Goal: Navigation & Orientation: Find specific page/section

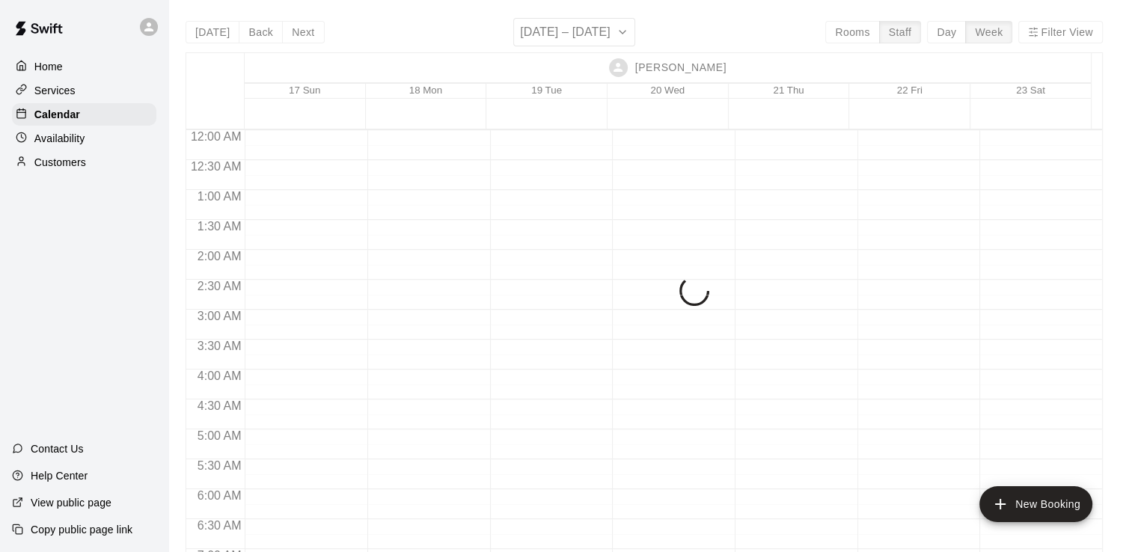
scroll to position [904, 0]
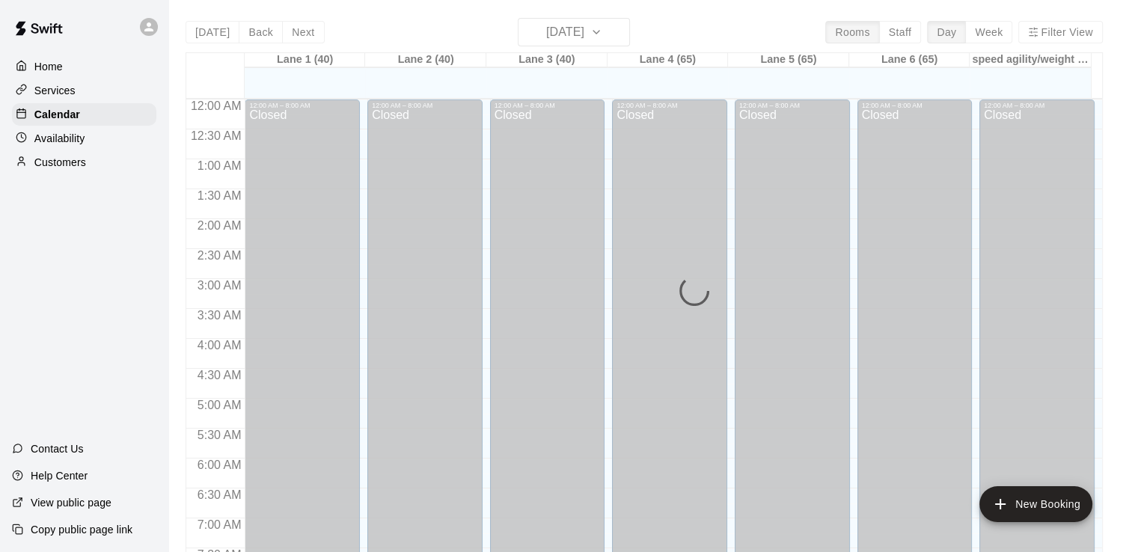
scroll to position [890, 0]
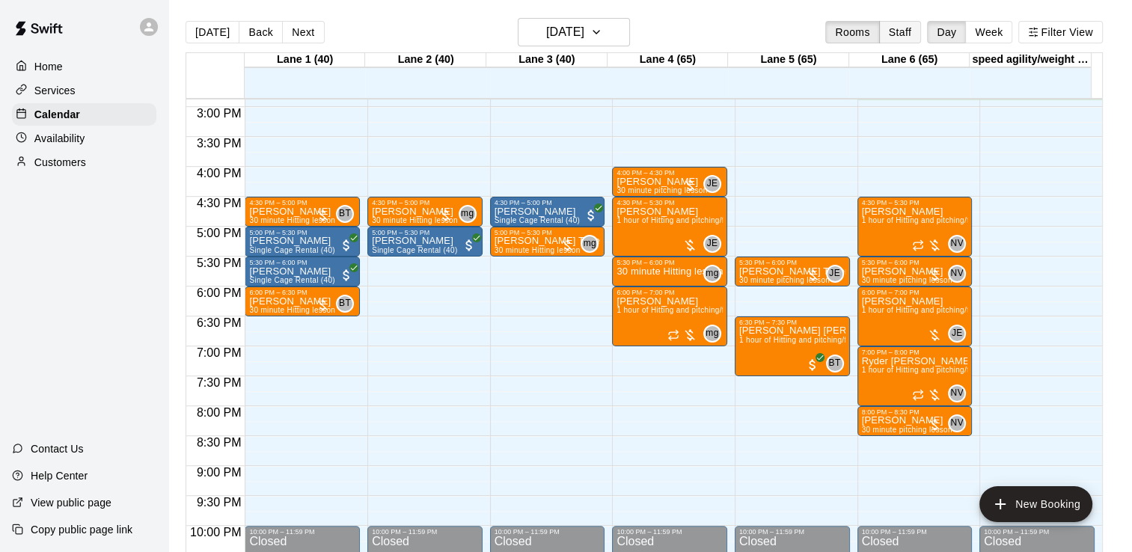
click at [916, 40] on button "Staff" at bounding box center [900, 32] width 43 height 22
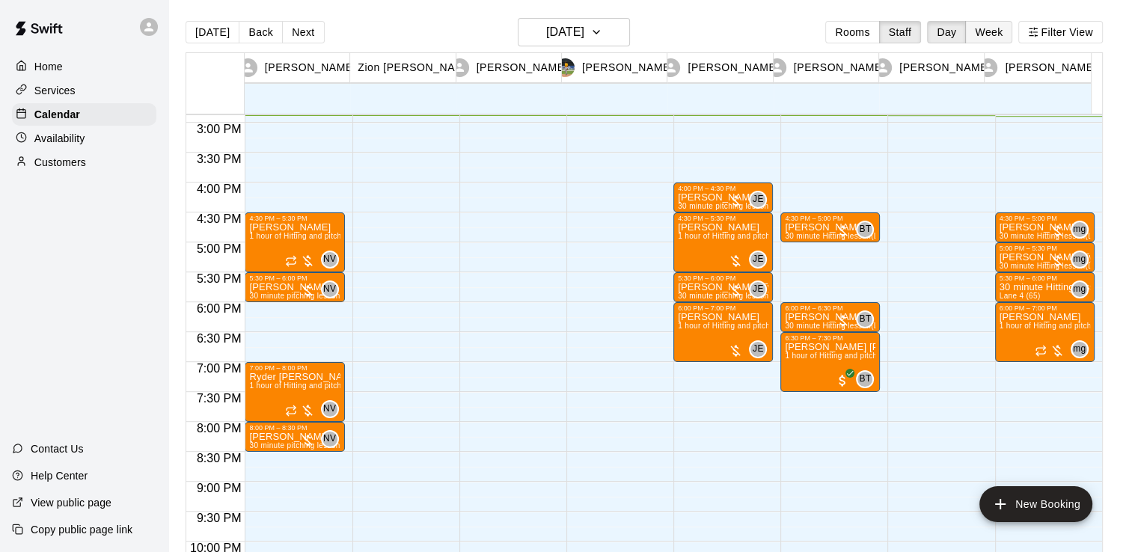
click at [1012, 40] on button "Week" at bounding box center [988, 32] width 47 height 22
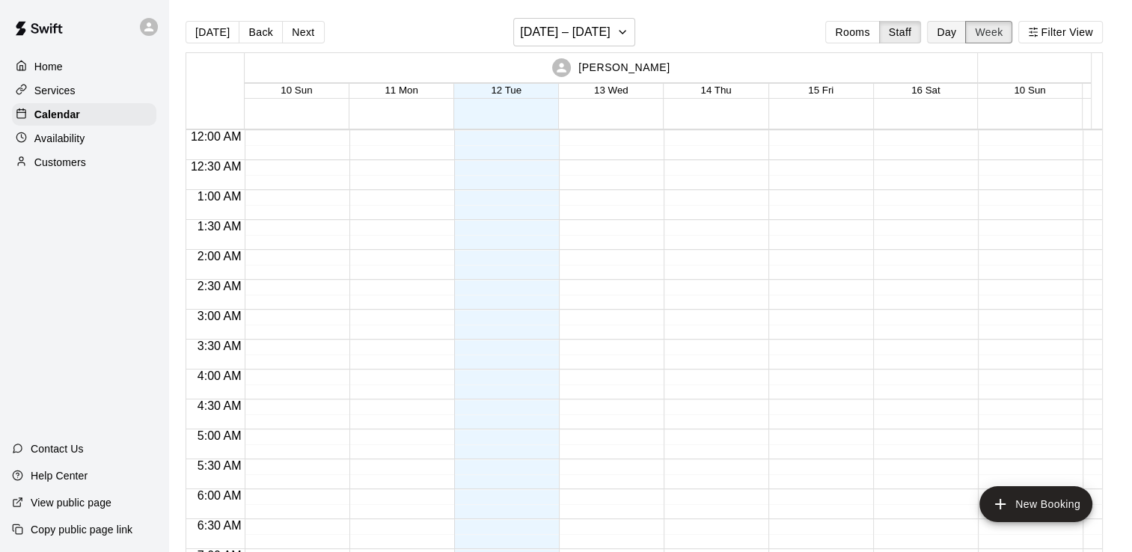
scroll to position [891, 0]
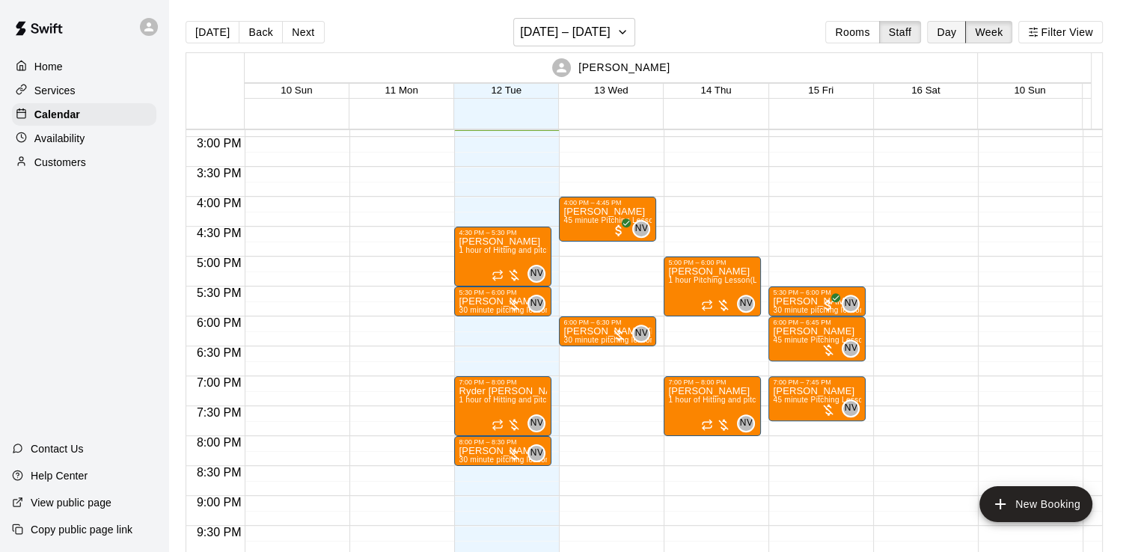
click at [950, 26] on button "Day" at bounding box center [946, 32] width 39 height 22
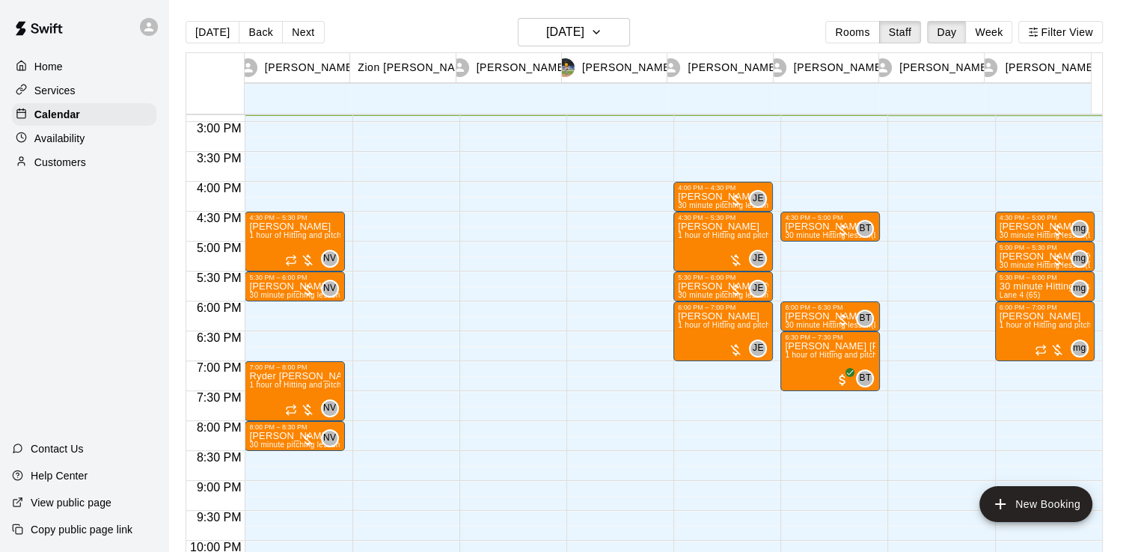
click at [1052, 26] on button "Filter View" at bounding box center [1060, 32] width 84 height 22
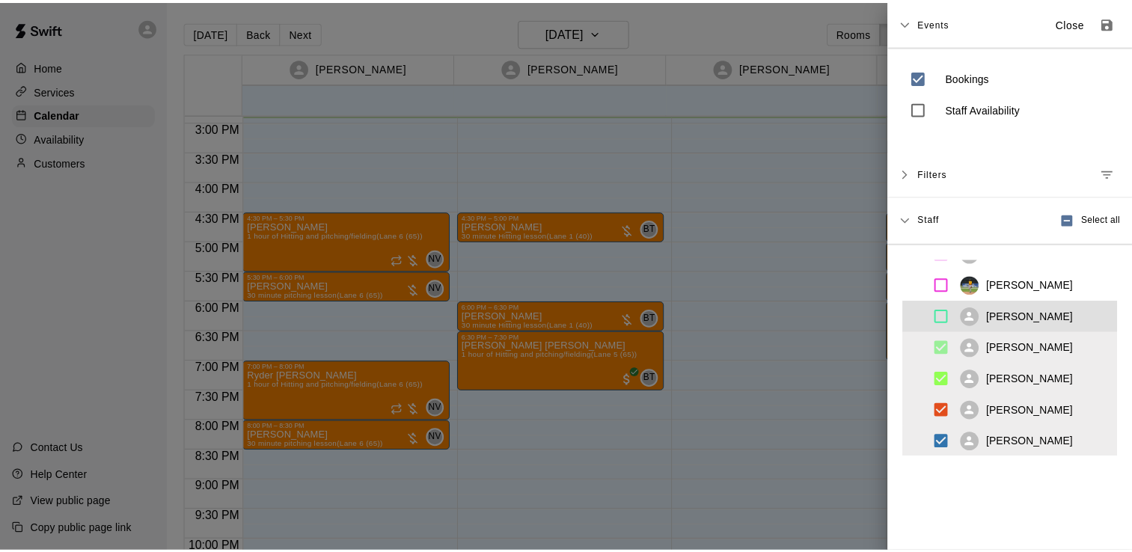
scroll to position [54, 0]
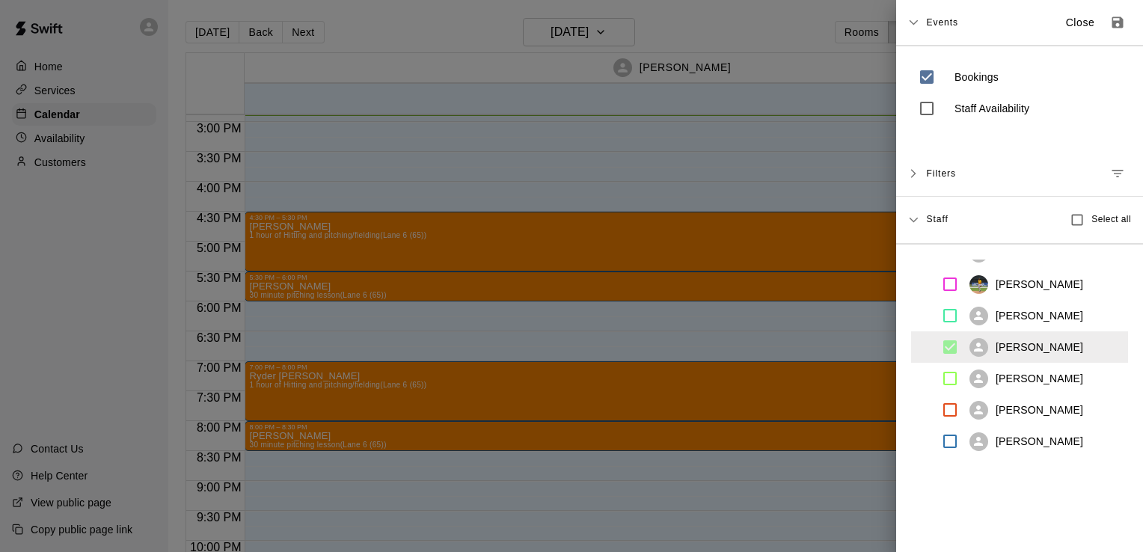
click at [793, 357] on div at bounding box center [571, 276] width 1143 height 552
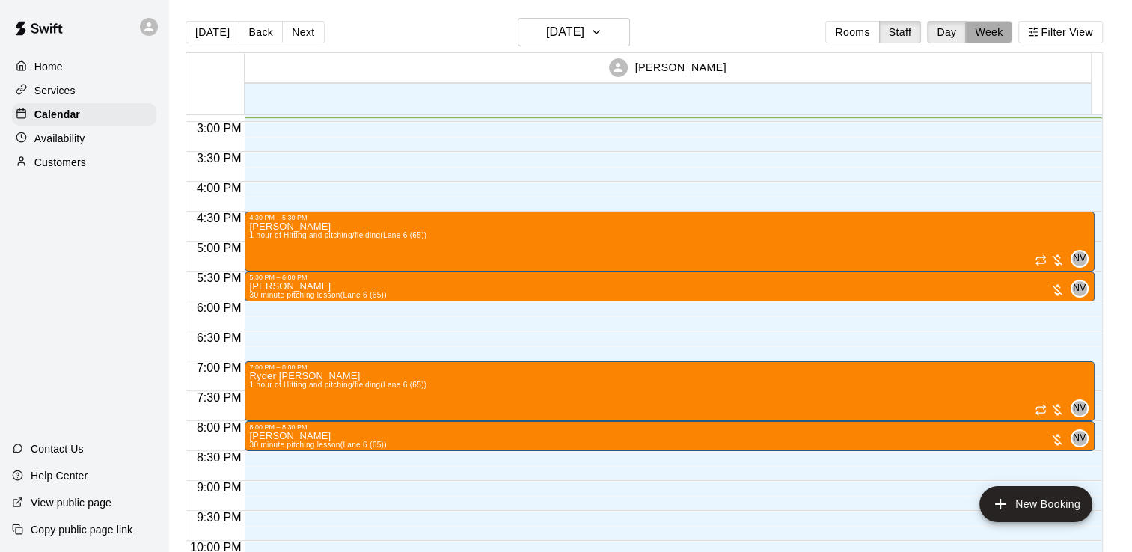
click at [993, 28] on button "Week" at bounding box center [988, 32] width 47 height 22
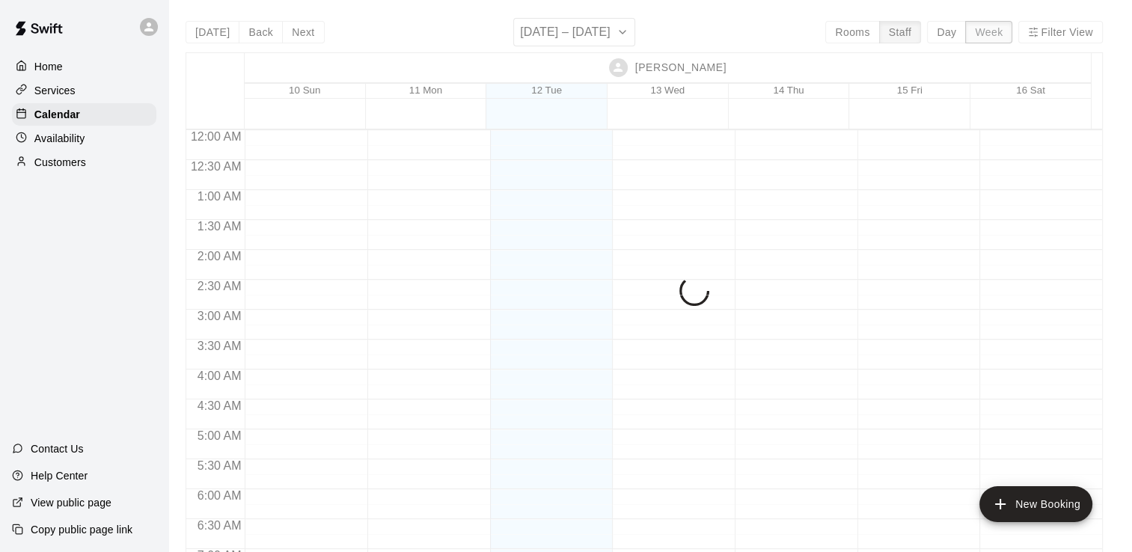
scroll to position [892, 0]
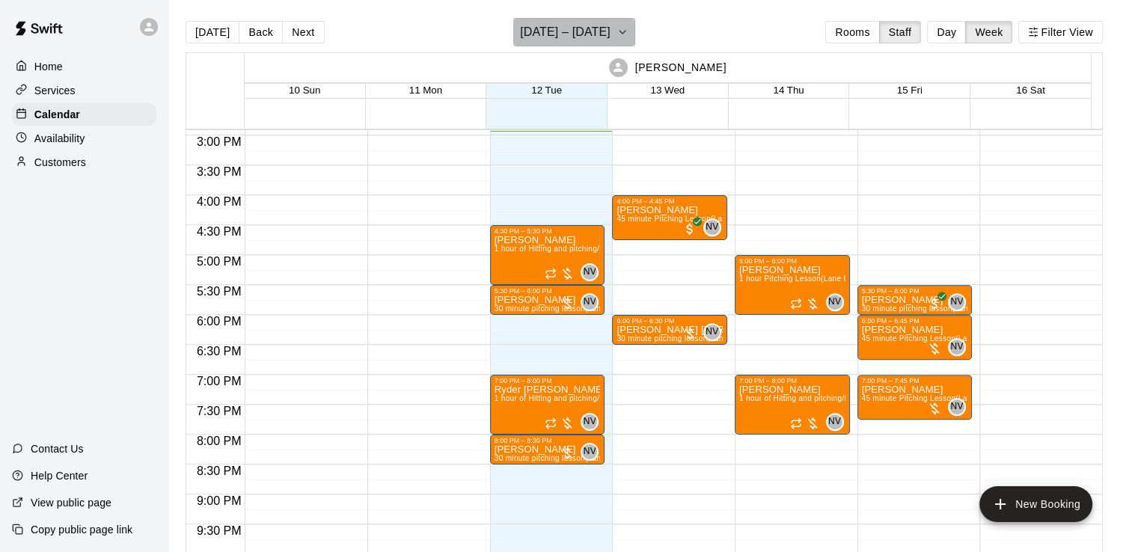
click at [581, 30] on h6 "[DATE] – [DATE]" at bounding box center [565, 32] width 91 height 21
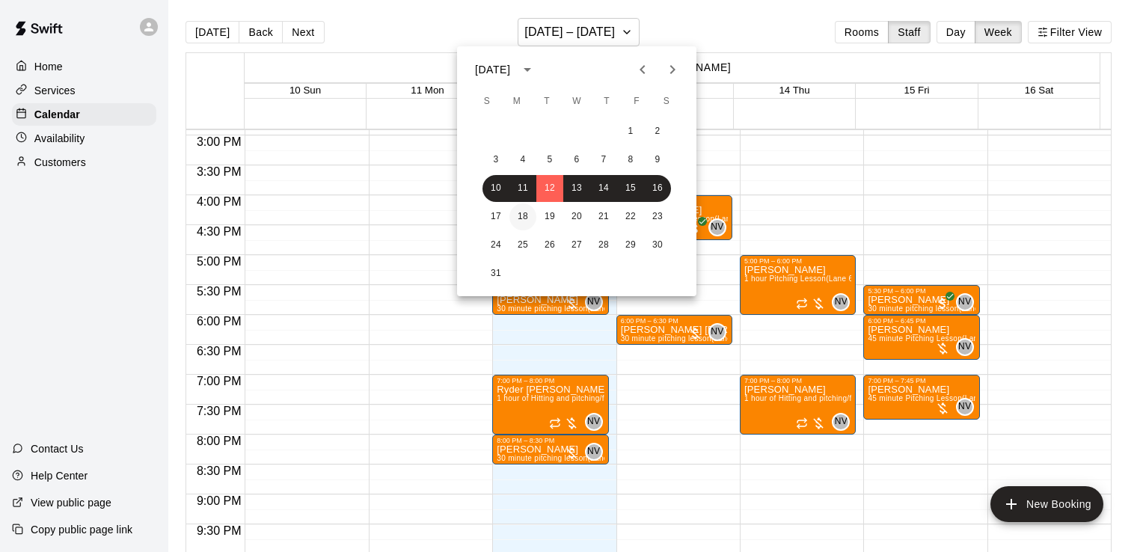
click at [519, 218] on button "18" at bounding box center [522, 216] width 27 height 27
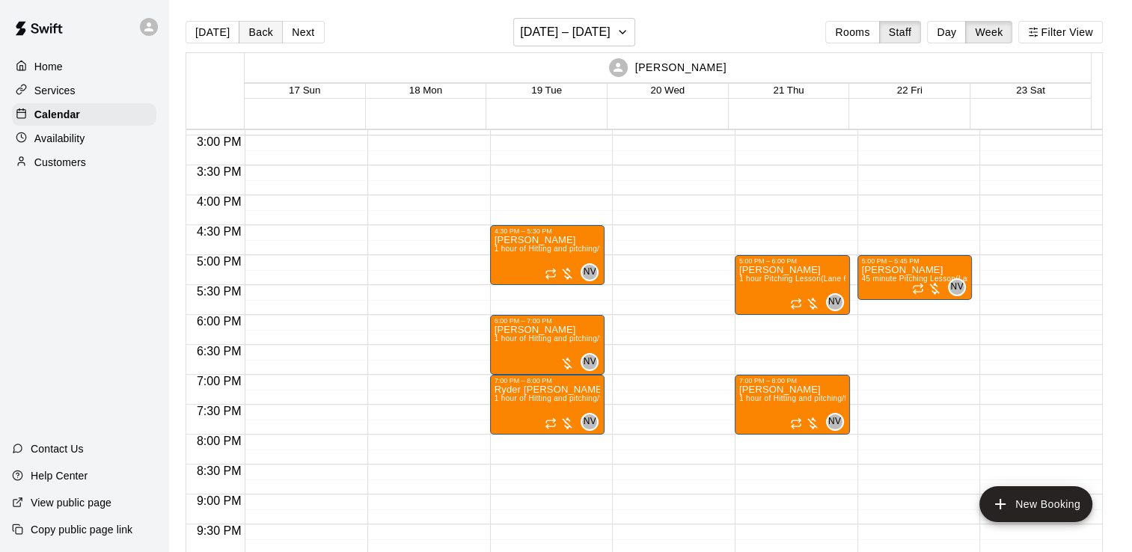
click at [264, 39] on button "Back" at bounding box center [261, 32] width 44 height 22
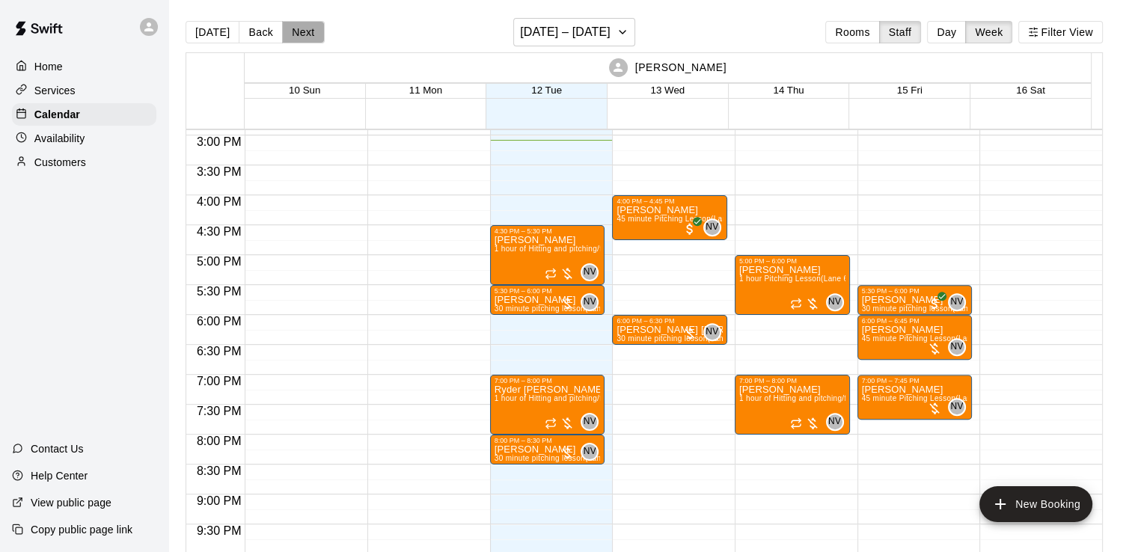
drag, startPoint x: 301, startPoint y: 28, endPoint x: 292, endPoint y: 28, distance: 9.0
click at [292, 28] on button "Next" at bounding box center [303, 32] width 42 height 22
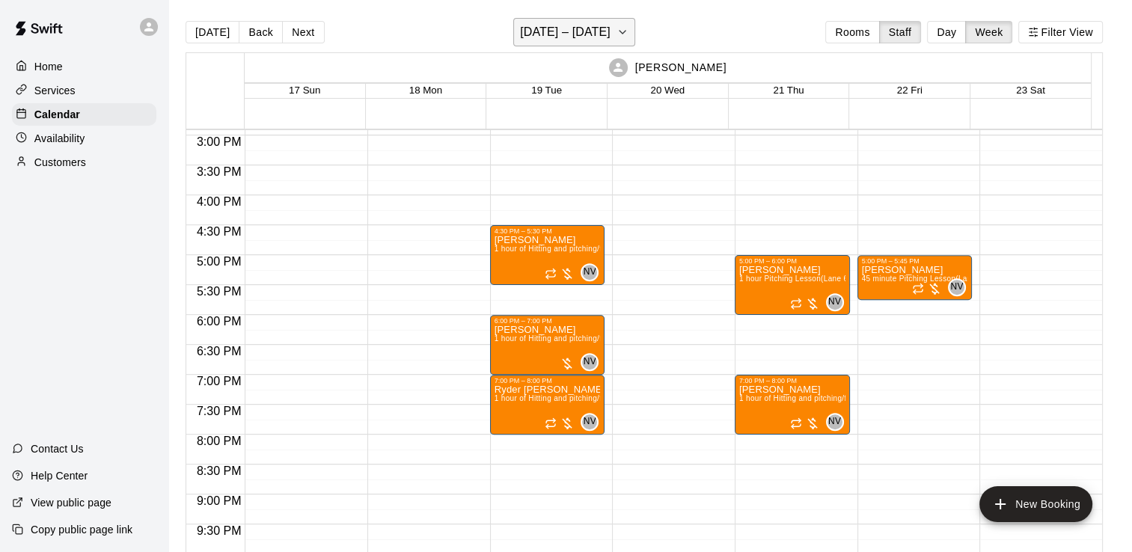
drag, startPoint x: 552, startPoint y: 19, endPoint x: 534, endPoint y: 34, distance: 22.9
click at [534, 34] on h6 "[DATE] – [DATE]" at bounding box center [565, 32] width 91 height 21
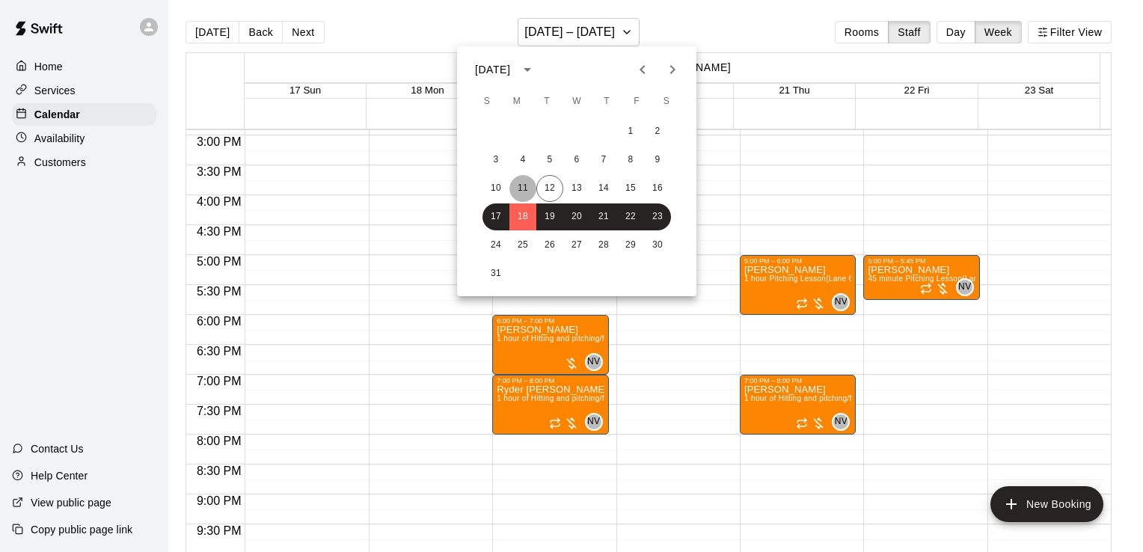
click at [512, 195] on button "11" at bounding box center [522, 188] width 27 height 27
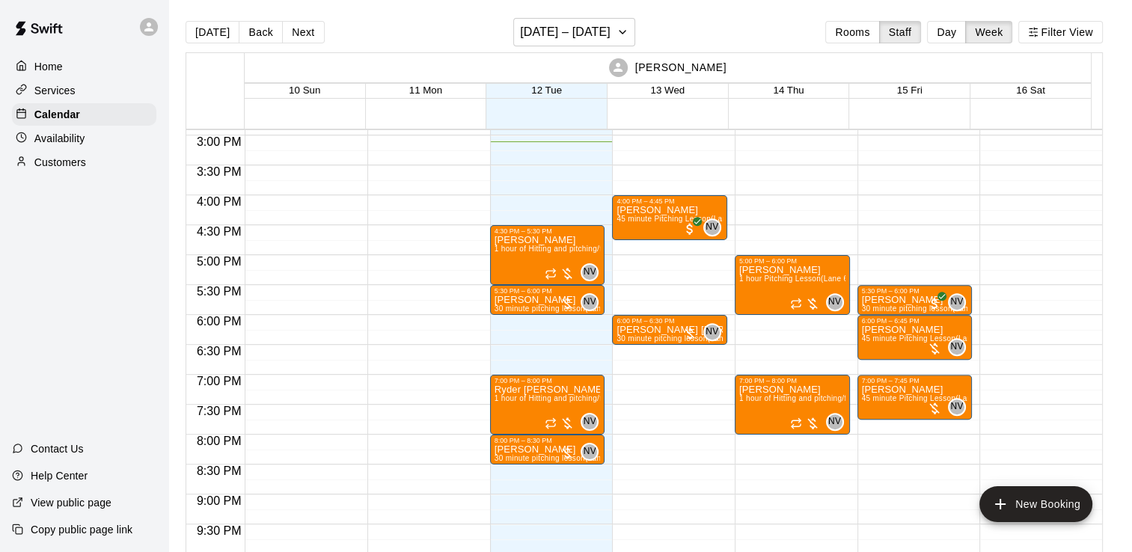
click at [72, 168] on p "Customers" at bounding box center [60, 162] width 52 height 15
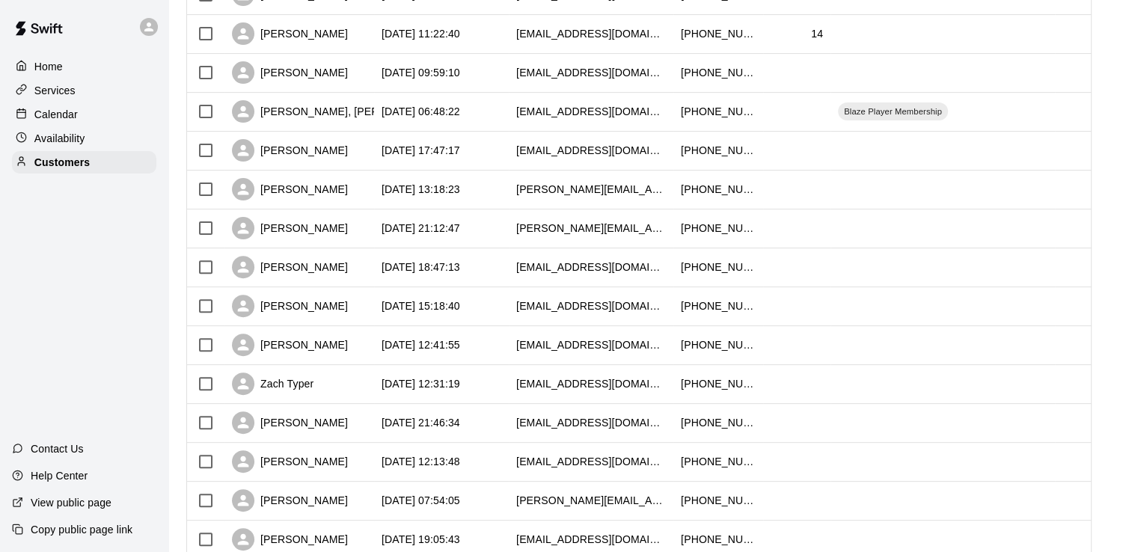
scroll to position [740, 0]
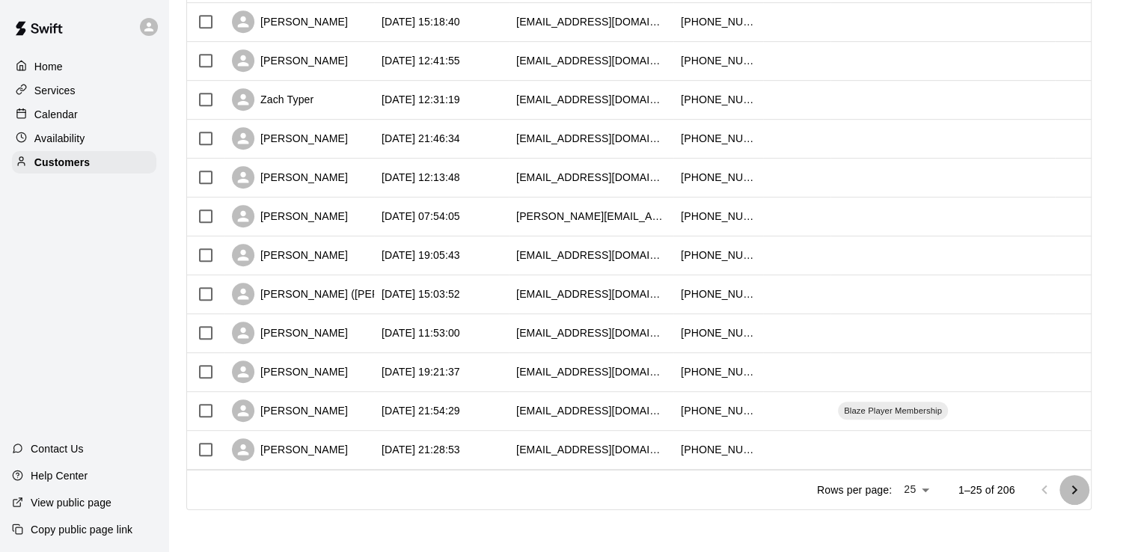
click at [1074, 494] on icon "Go to next page" at bounding box center [1074, 490] width 18 height 18
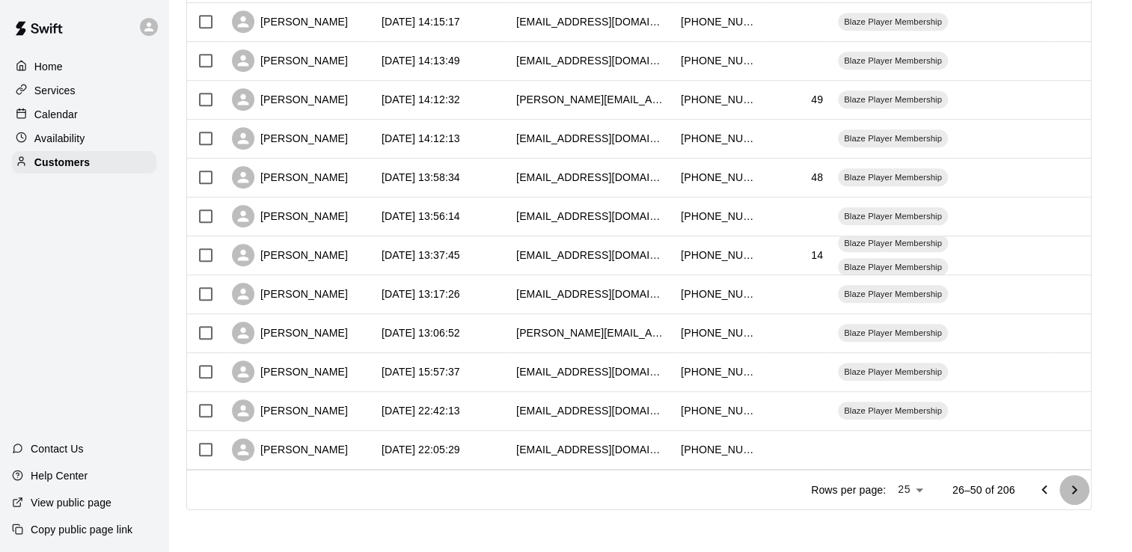
click at [1083, 488] on icon "Go to next page" at bounding box center [1074, 490] width 18 height 18
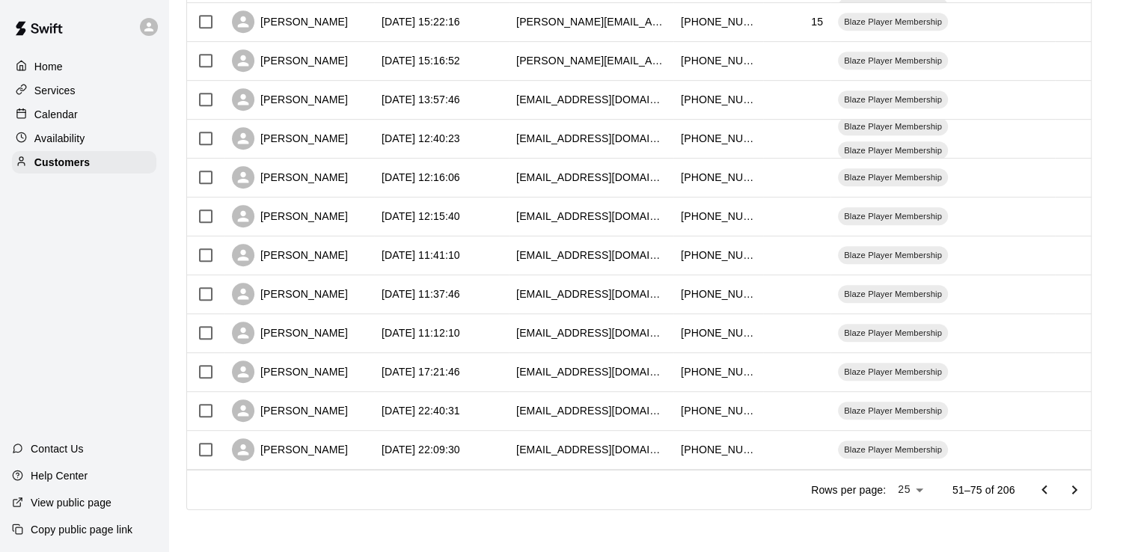
click at [1089, 498] on button "Go to next page" at bounding box center [1074, 490] width 30 height 30
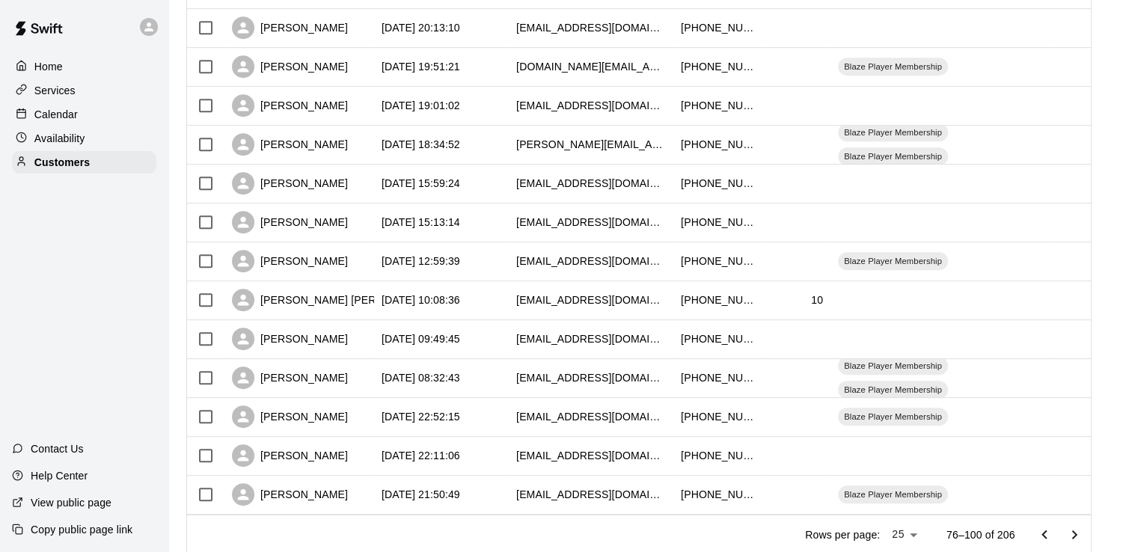
scroll to position [721, 0]
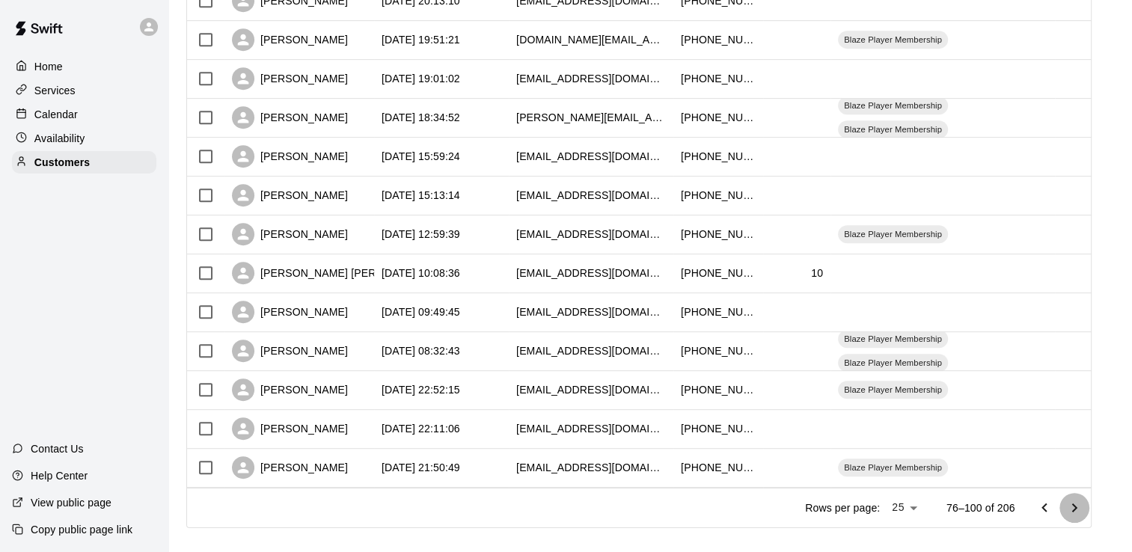
click at [1076, 498] on button "Go to next page" at bounding box center [1074, 508] width 30 height 30
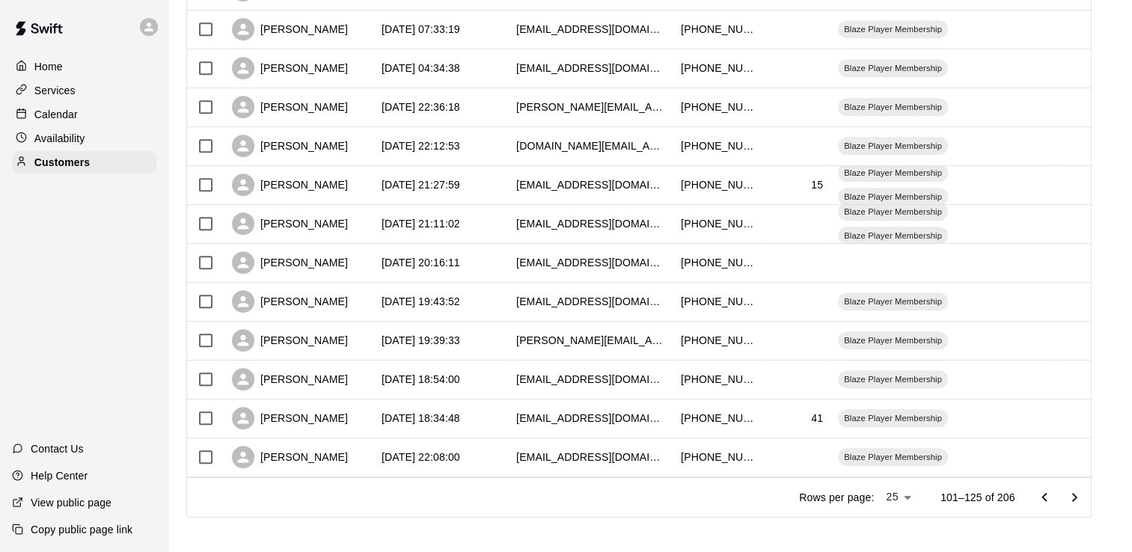
scroll to position [740, 0]
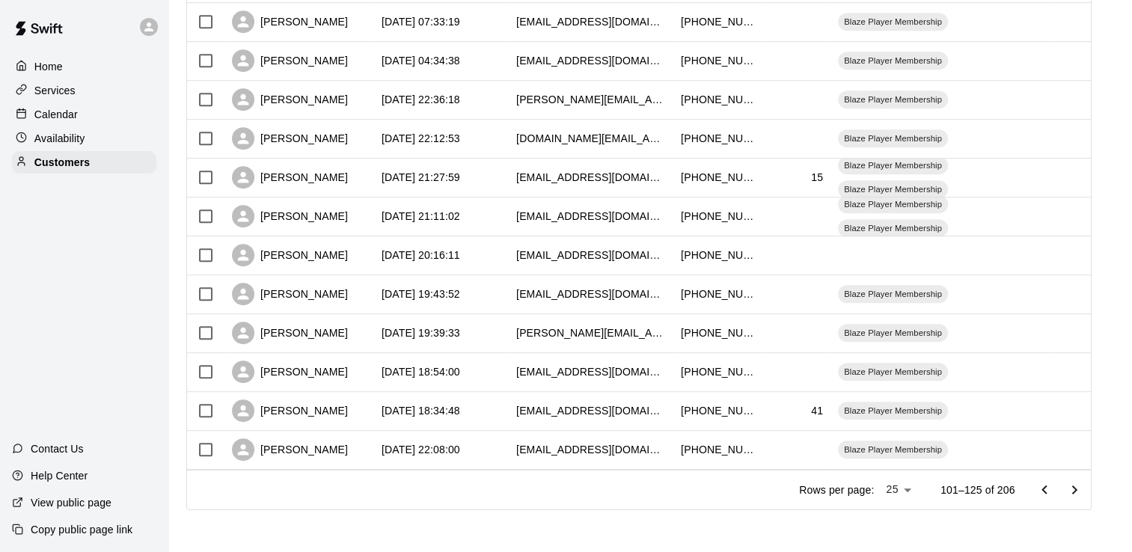
click at [1083, 489] on icon "Go to next page" at bounding box center [1074, 490] width 18 height 18
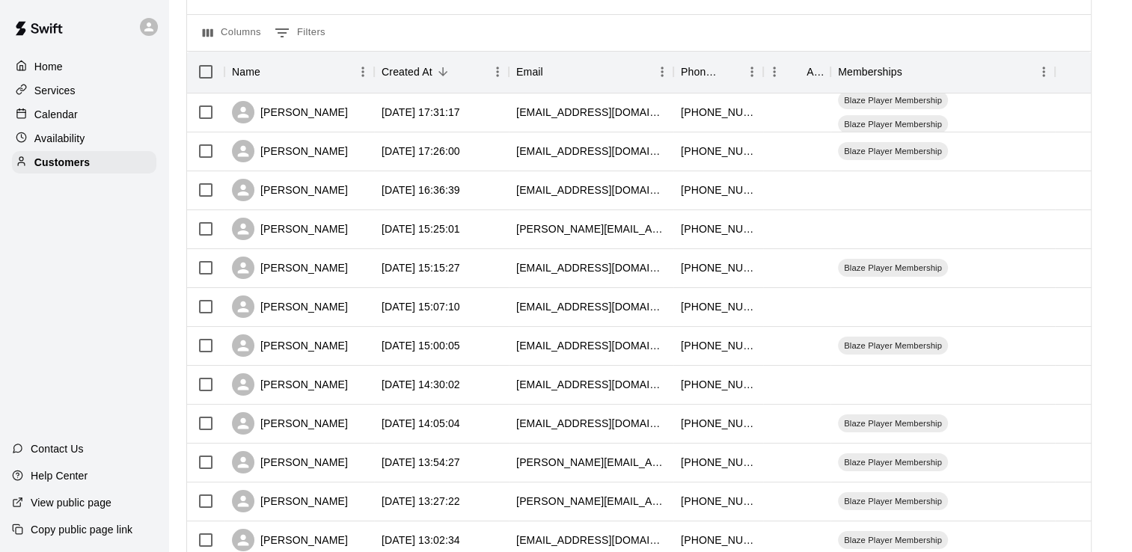
scroll to position [0, 0]
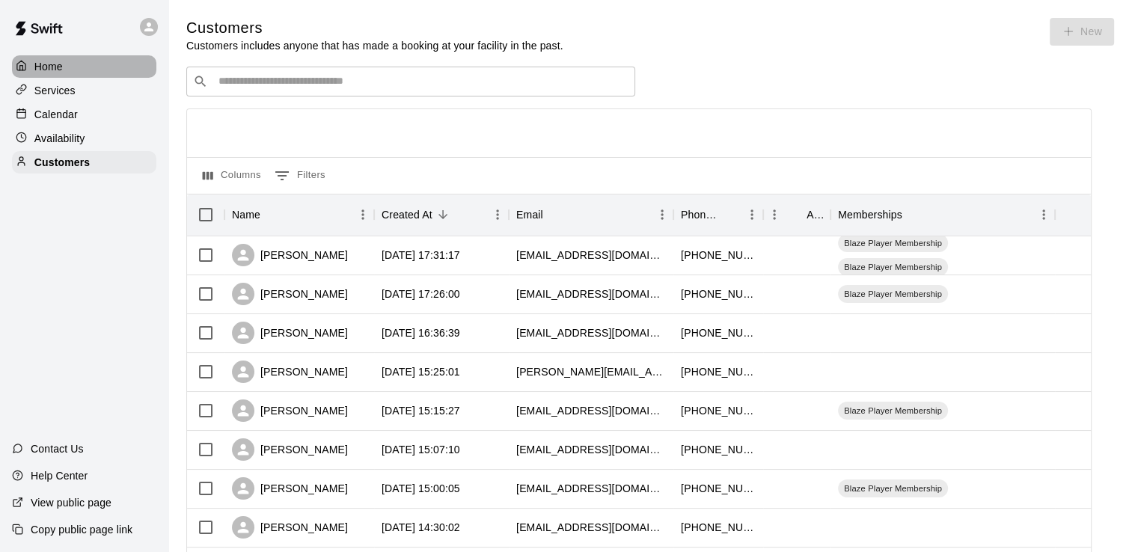
click at [81, 77] on div "Home" at bounding box center [84, 66] width 144 height 22
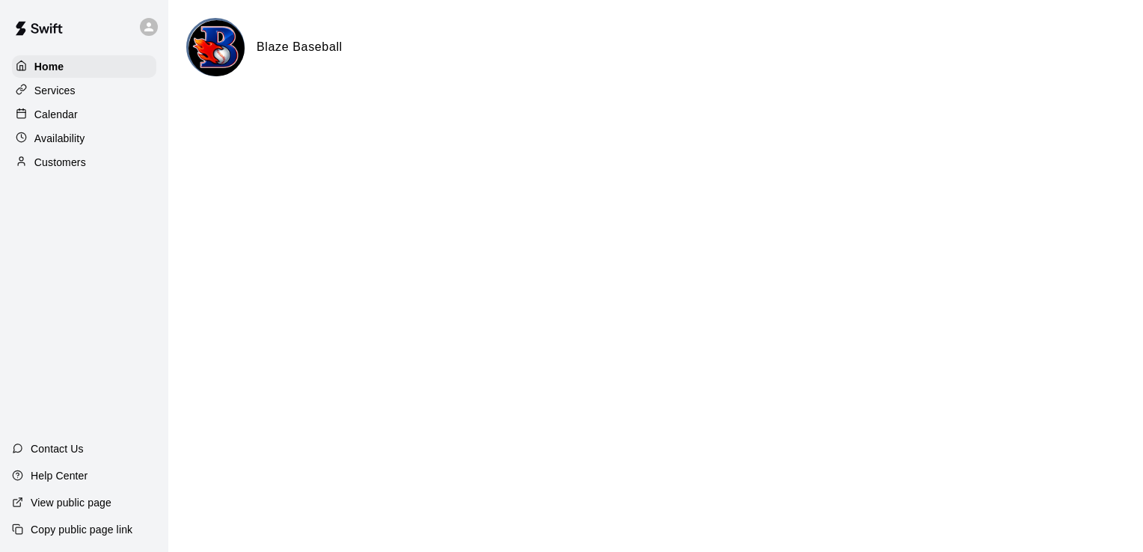
click at [75, 121] on p "Calendar" at bounding box center [55, 114] width 43 height 15
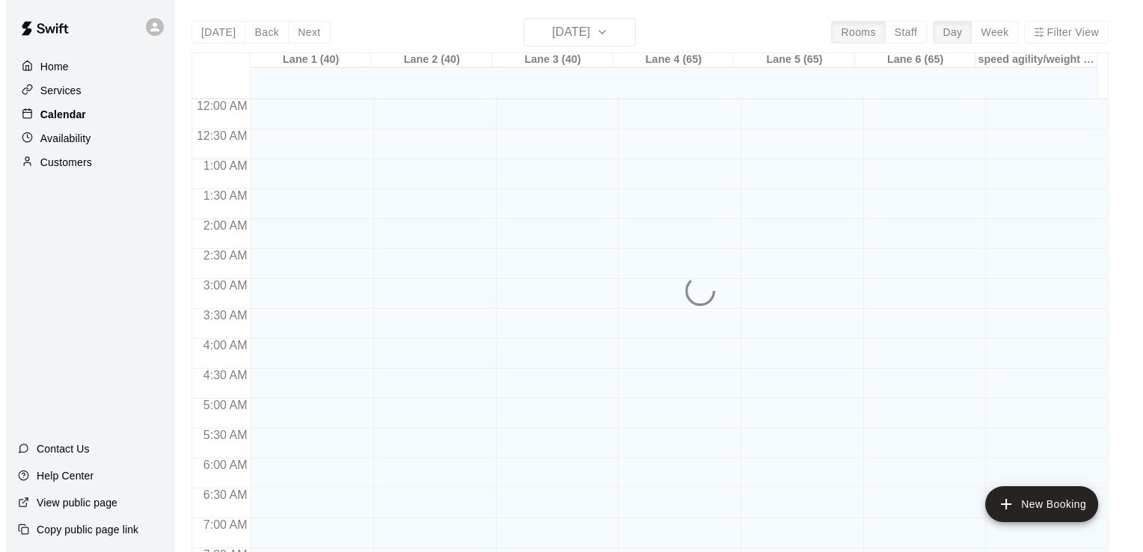
scroll to position [906, 0]
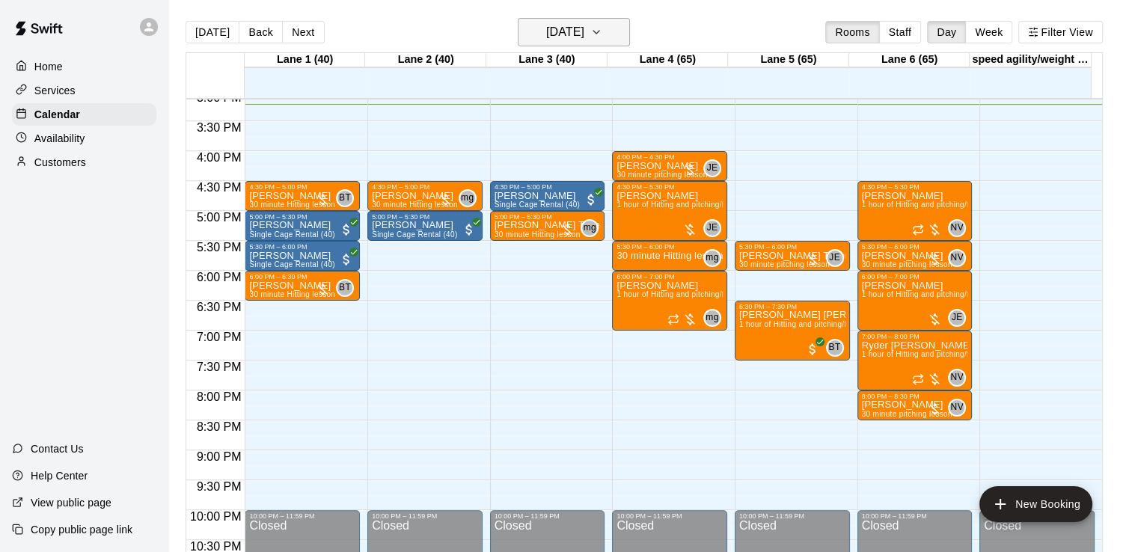
click at [580, 23] on h6 "[DATE]" at bounding box center [565, 32] width 38 height 21
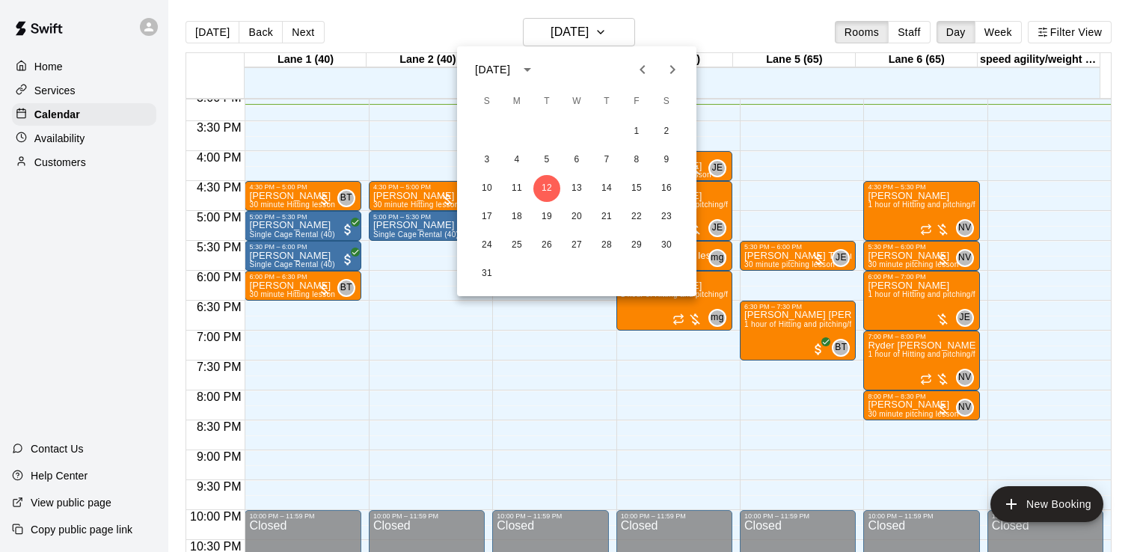
click at [711, 26] on div at bounding box center [571, 276] width 1143 height 552
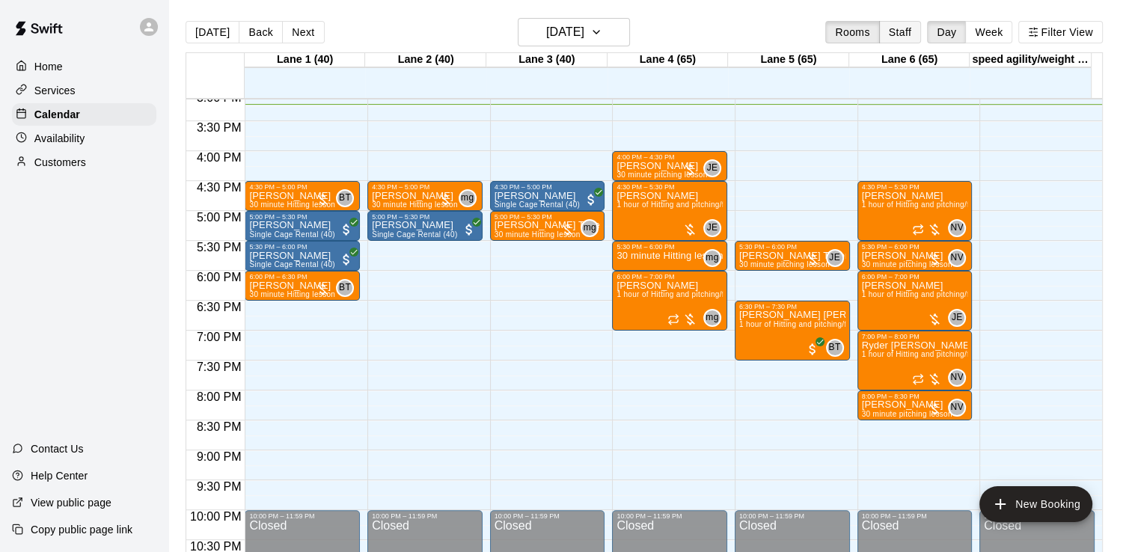
click at [904, 22] on button "Staff" at bounding box center [900, 32] width 43 height 22
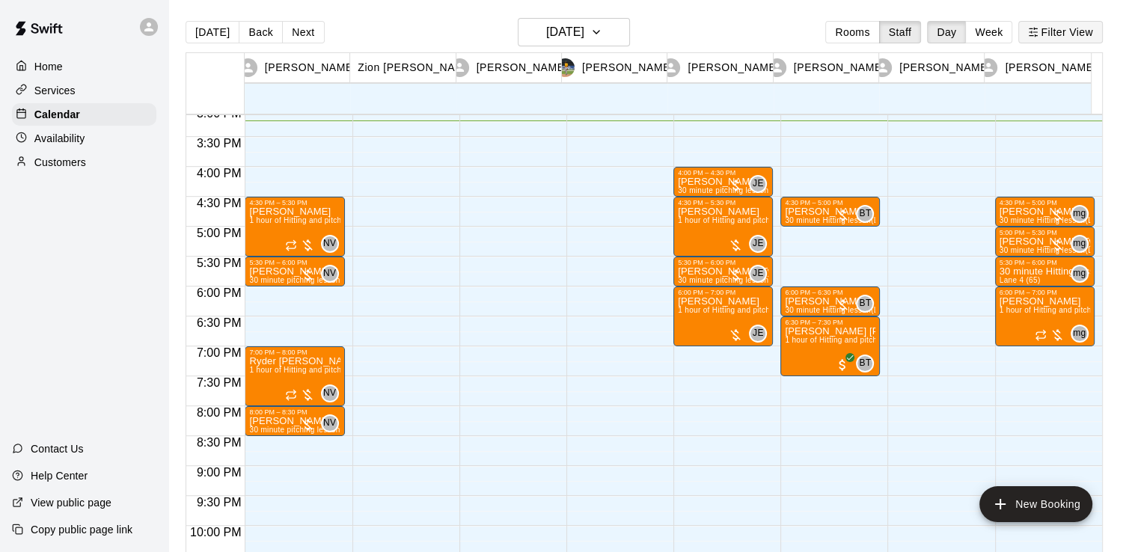
click at [1038, 37] on icon "button" at bounding box center [1033, 32] width 10 height 10
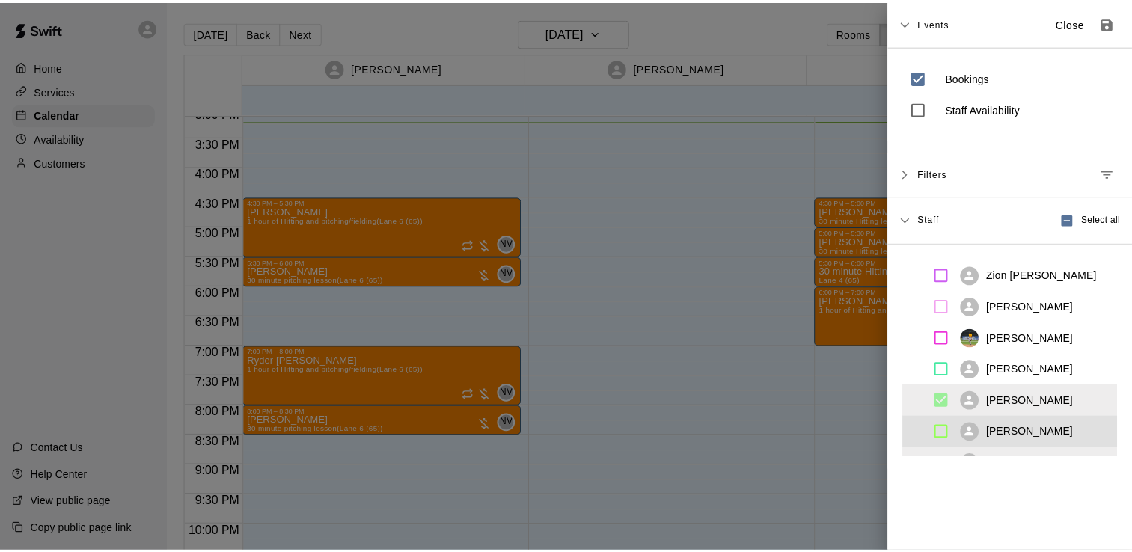
scroll to position [54, 0]
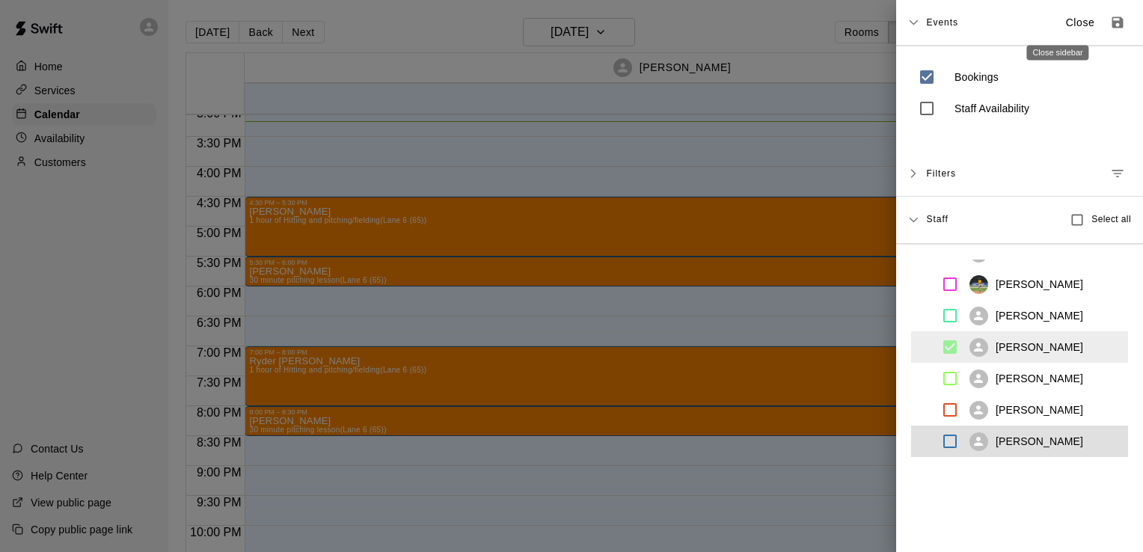
click at [1077, 22] on button "Close" at bounding box center [1080, 22] width 48 height 25
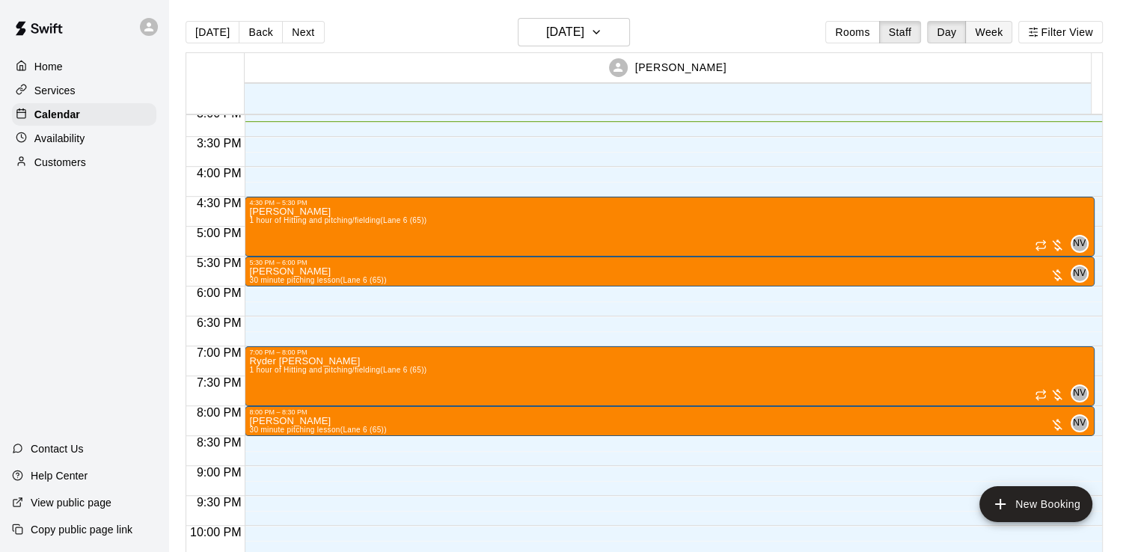
click at [1002, 30] on button "Week" at bounding box center [988, 32] width 47 height 22
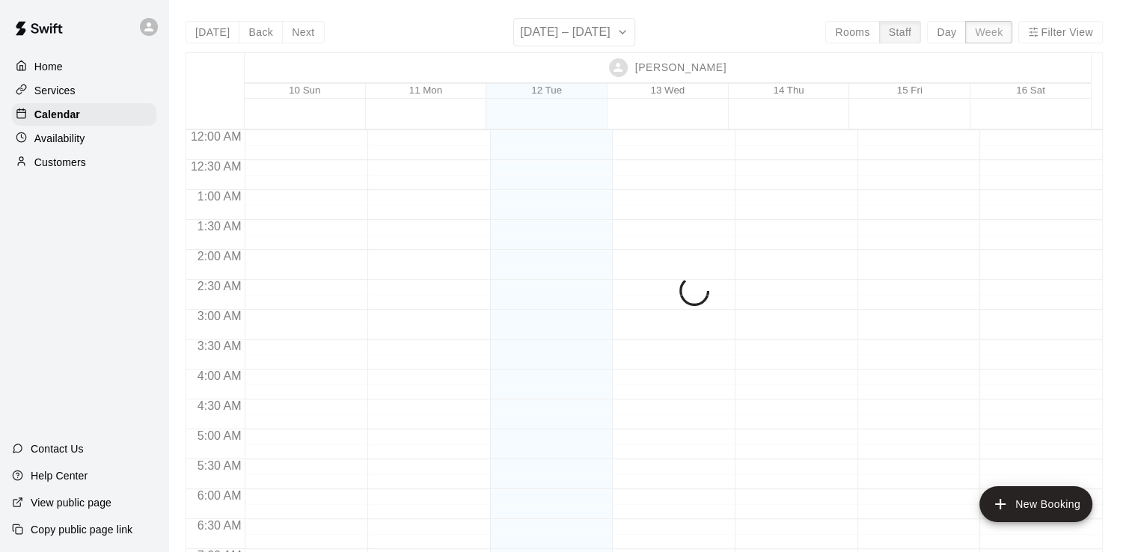
scroll to position [912, 0]
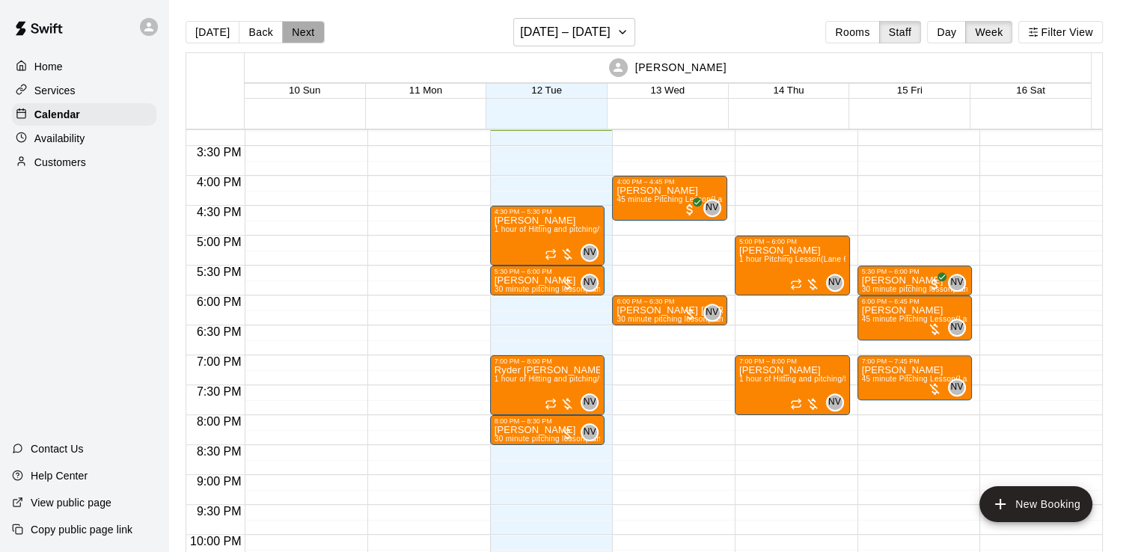
click at [293, 23] on button "Next" at bounding box center [303, 32] width 42 height 22
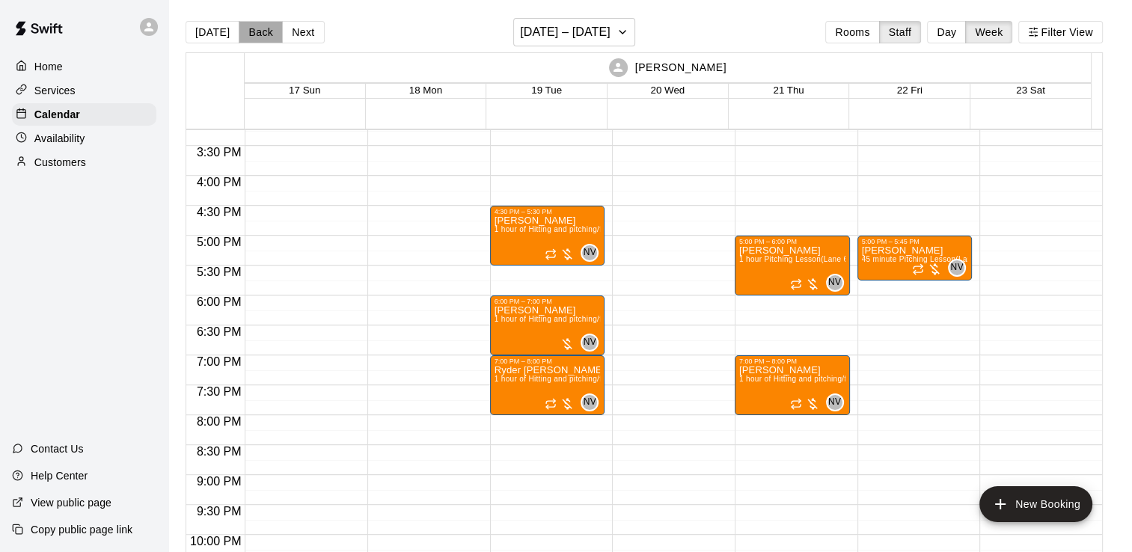
click at [264, 33] on button "Back" at bounding box center [261, 32] width 44 height 22
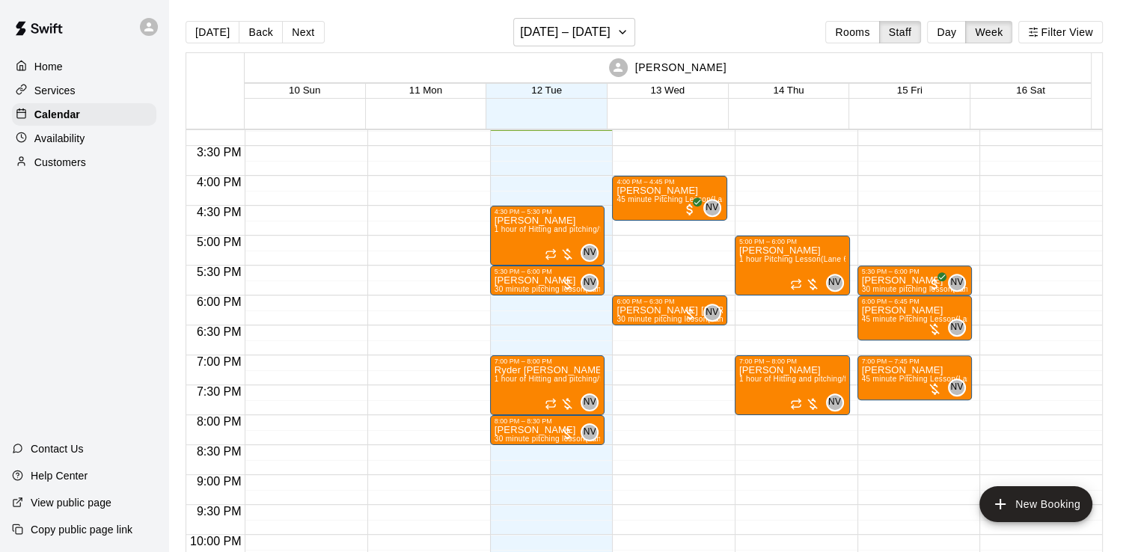
click at [106, 85] on div "Services" at bounding box center [84, 90] width 144 height 22
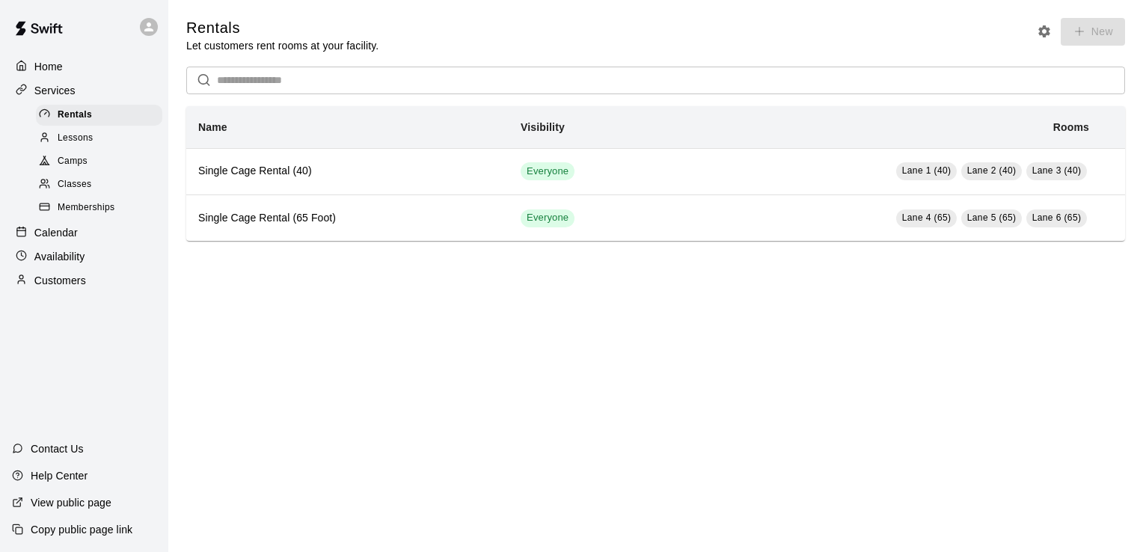
click at [94, 157] on div "Camps" at bounding box center [99, 161] width 126 height 21
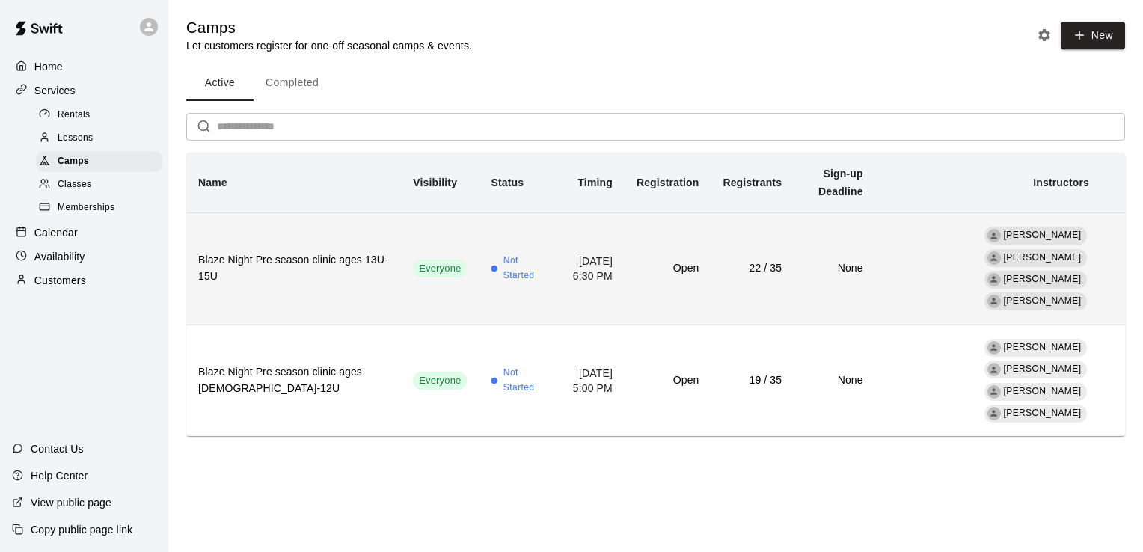
click at [401, 269] on td "Everyone" at bounding box center [440, 268] width 78 height 112
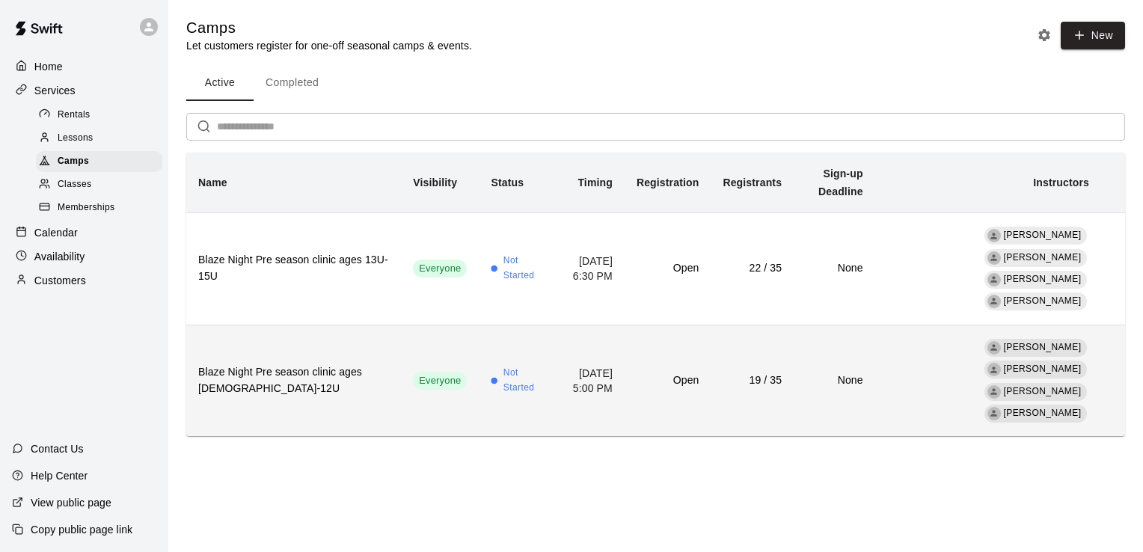
click at [503, 366] on span "Not Started" at bounding box center [522, 381] width 38 height 30
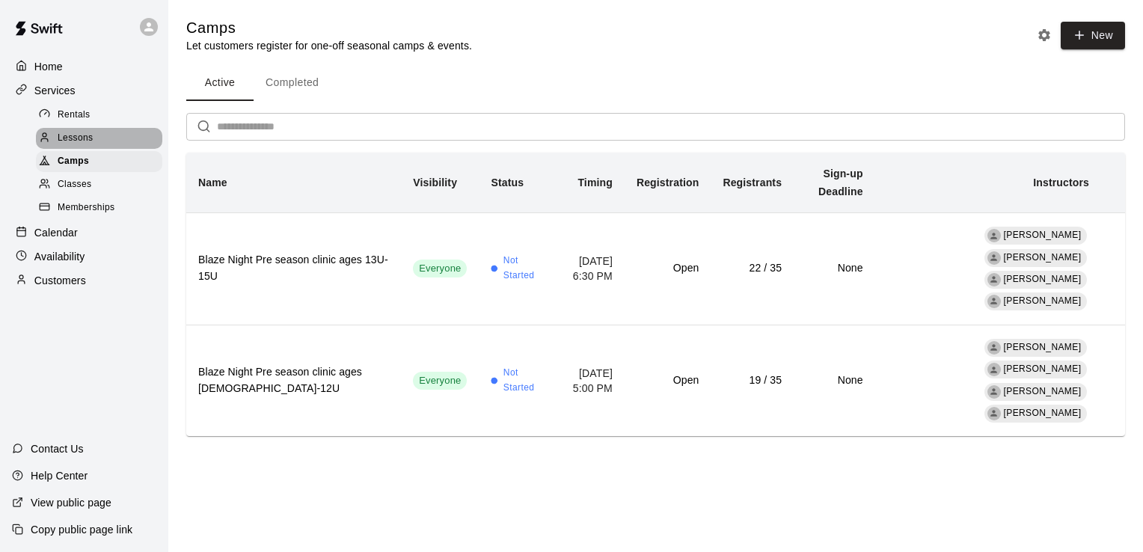
click at [85, 138] on span "Lessons" at bounding box center [76, 138] width 36 height 15
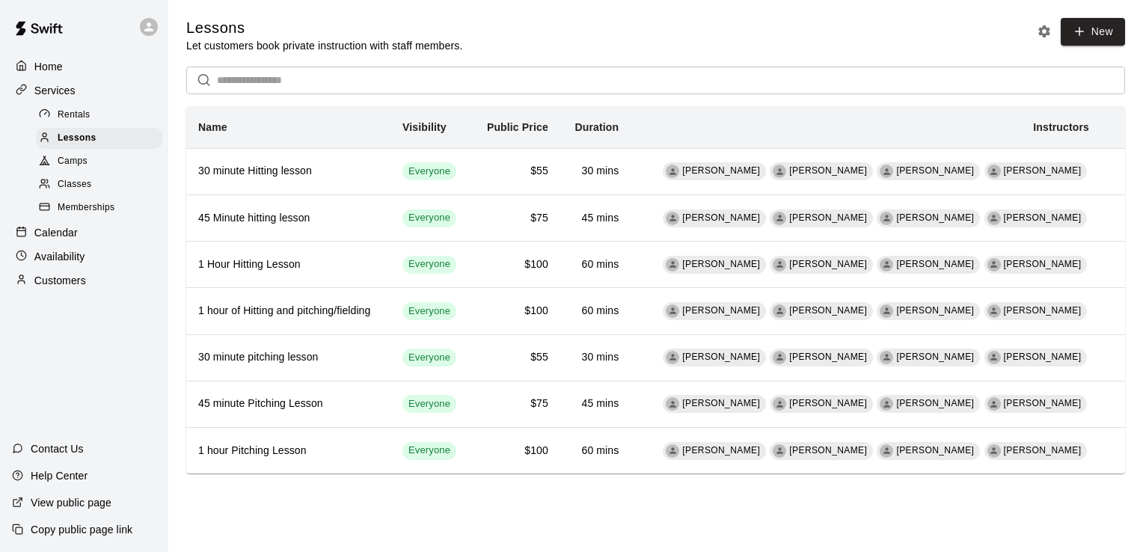
click at [59, 234] on p "Calendar" at bounding box center [55, 232] width 43 height 15
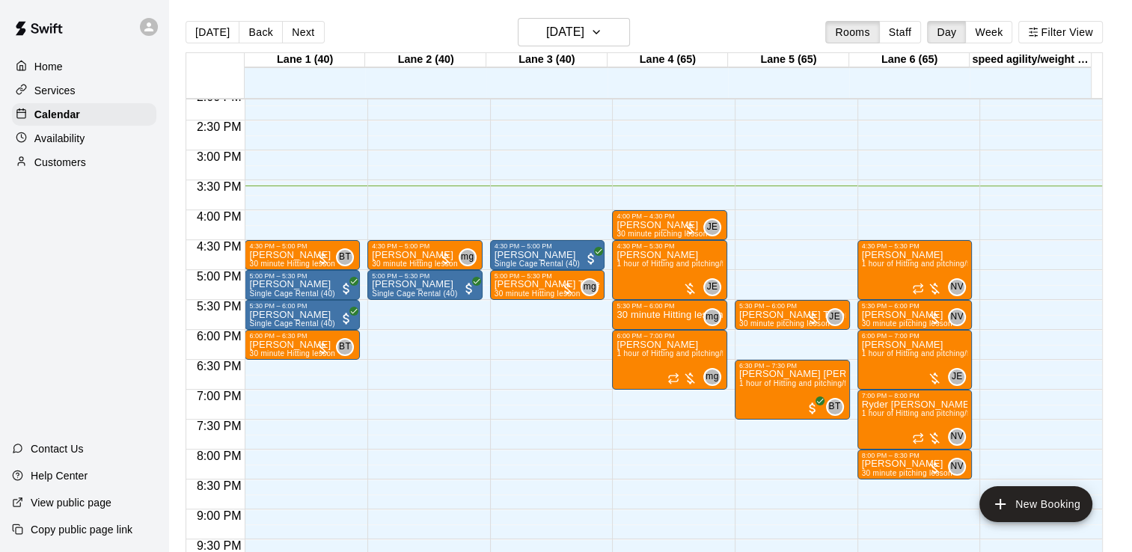
scroll to position [848, 0]
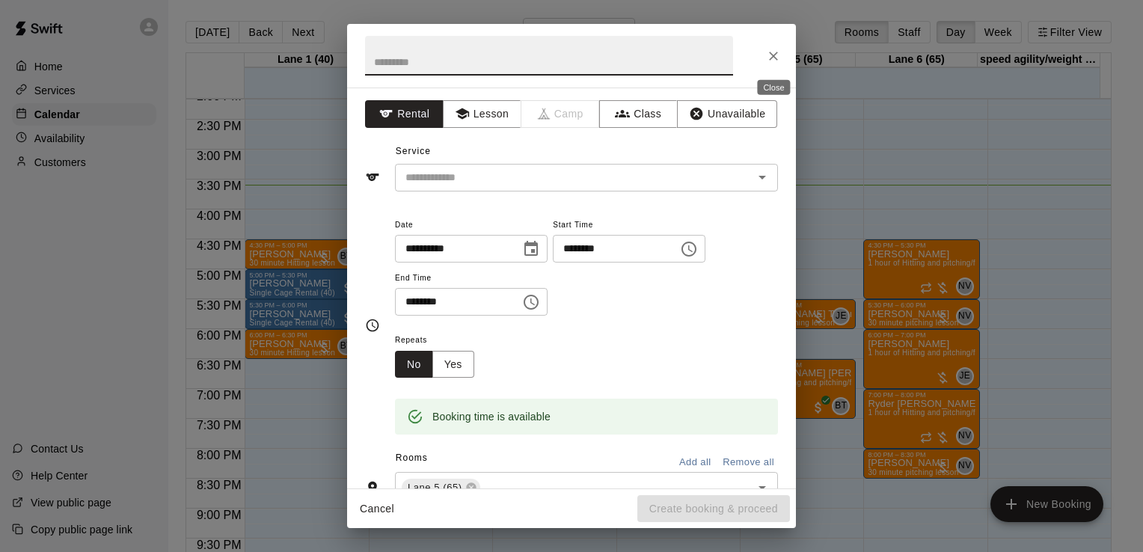
click at [768, 53] on icon "Close" at bounding box center [773, 56] width 15 height 15
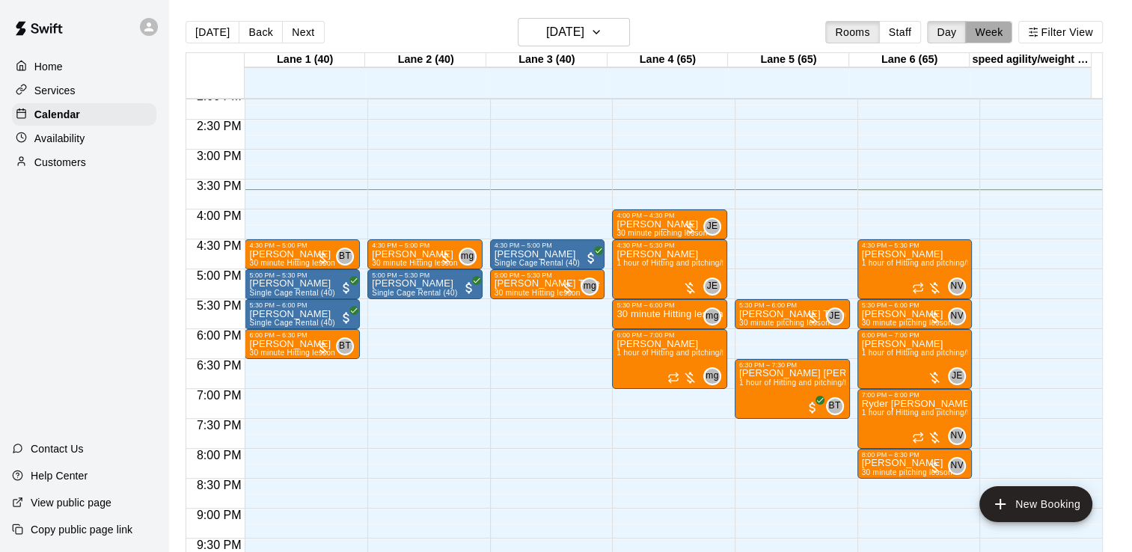
click at [1001, 34] on button "Week" at bounding box center [988, 32] width 47 height 22
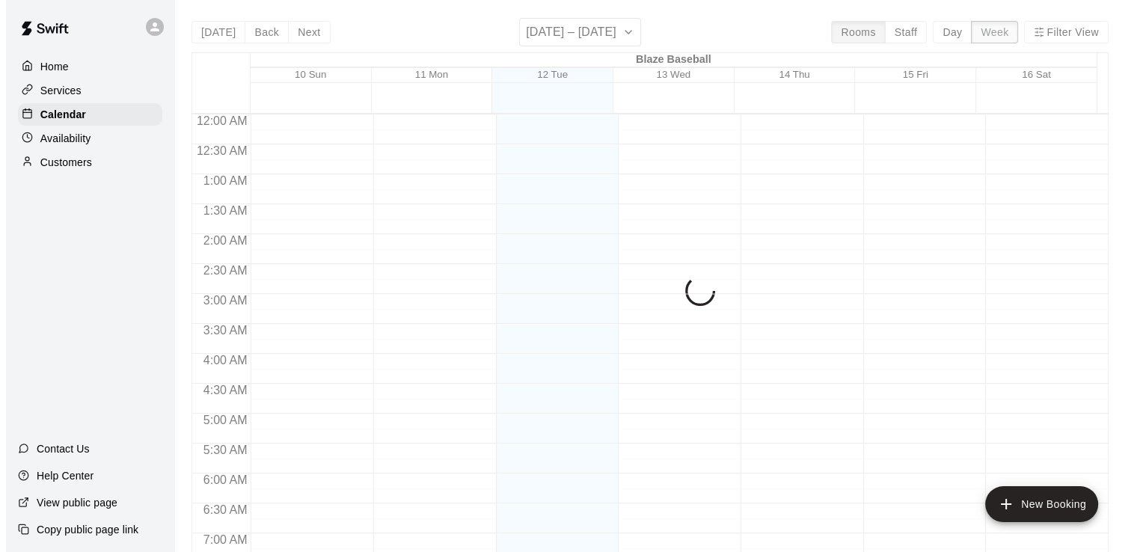
scroll to position [939, 0]
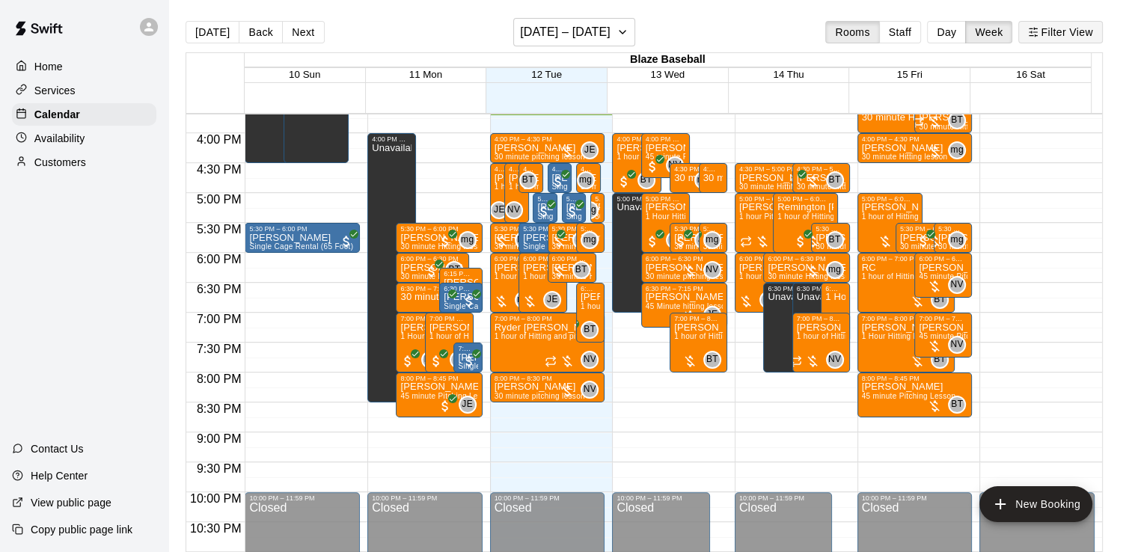
click at [1049, 32] on button "Filter View" at bounding box center [1060, 32] width 84 height 22
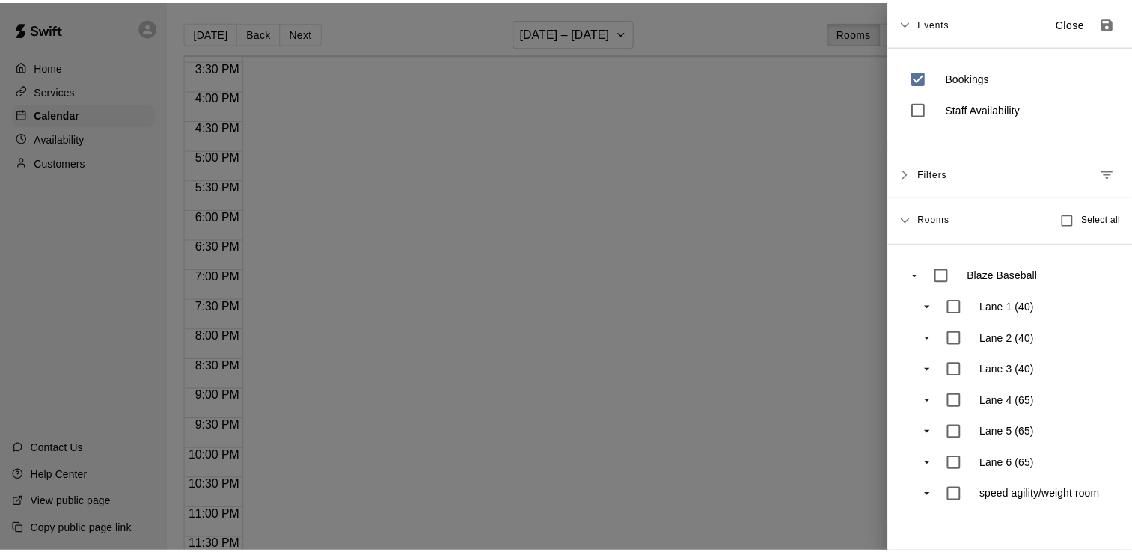
scroll to position [920, 0]
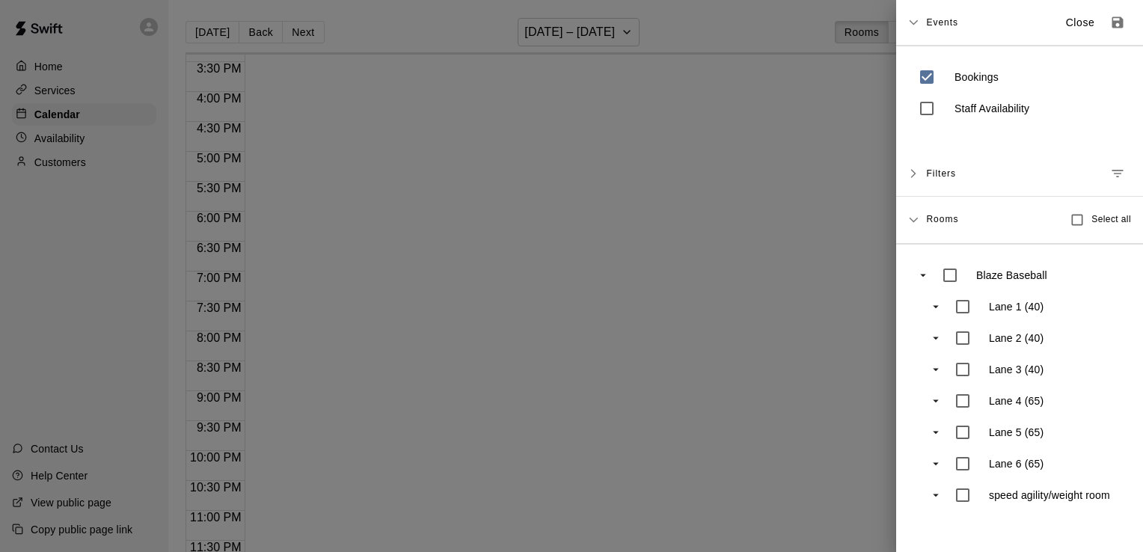
click at [944, 212] on span "Rooms" at bounding box center [942, 218] width 32 height 12
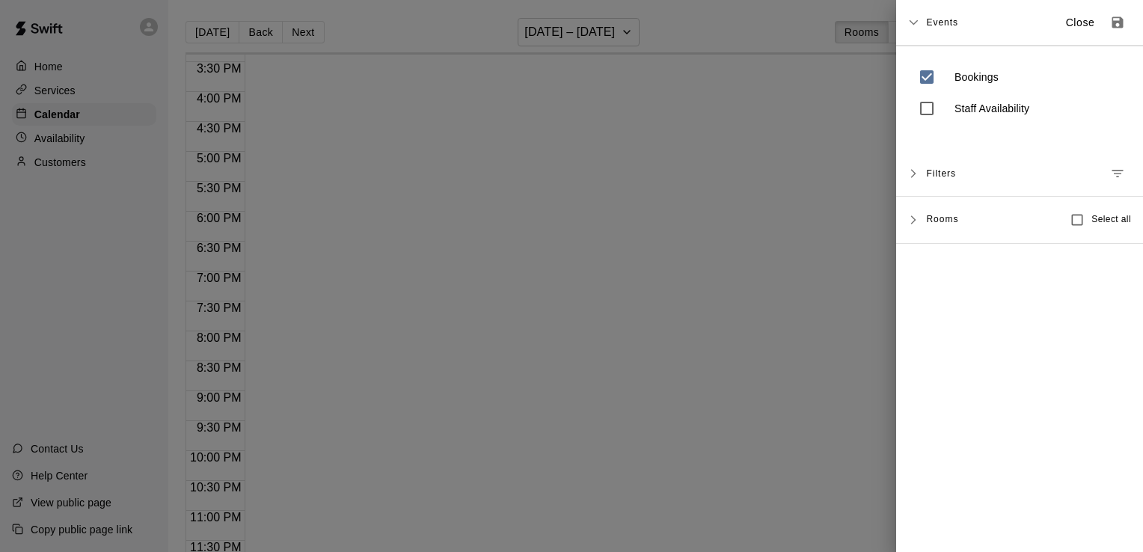
click at [944, 212] on span "Rooms" at bounding box center [942, 218] width 32 height 12
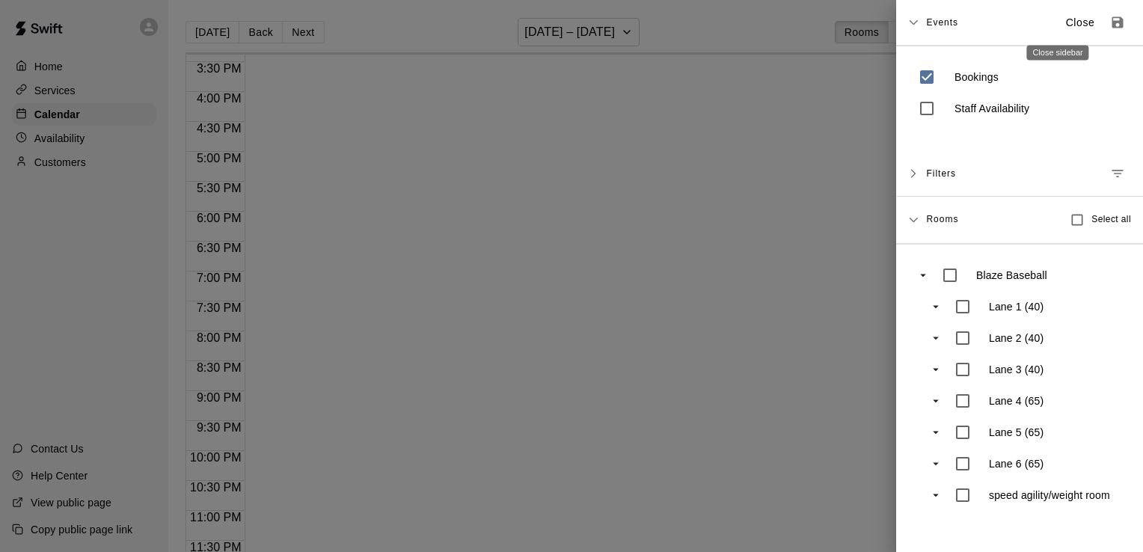
click at [1066, 20] on p "Close" at bounding box center [1080, 23] width 29 height 16
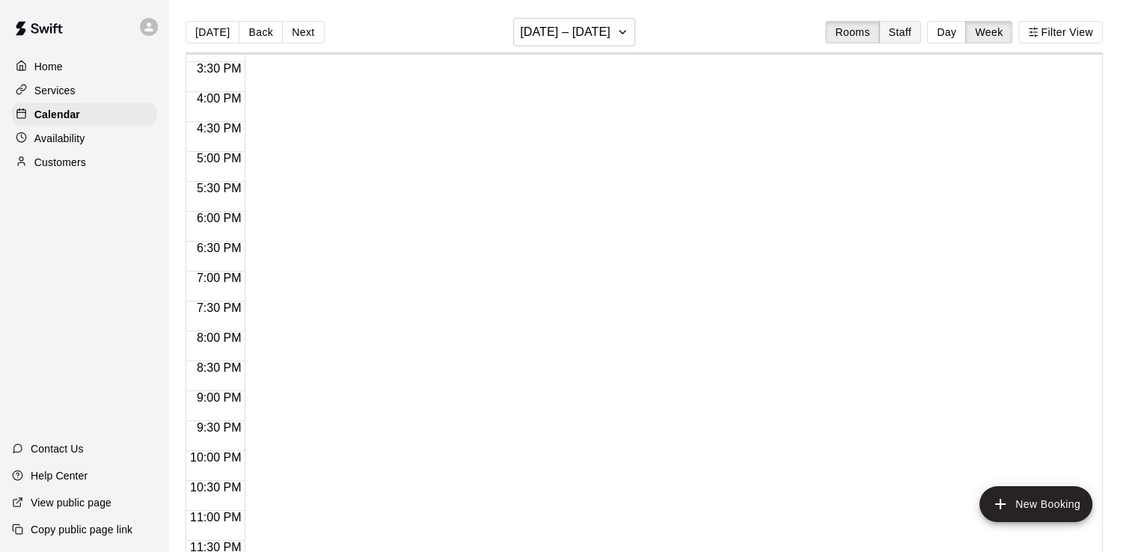
click at [922, 41] on button "Staff" at bounding box center [900, 32] width 43 height 22
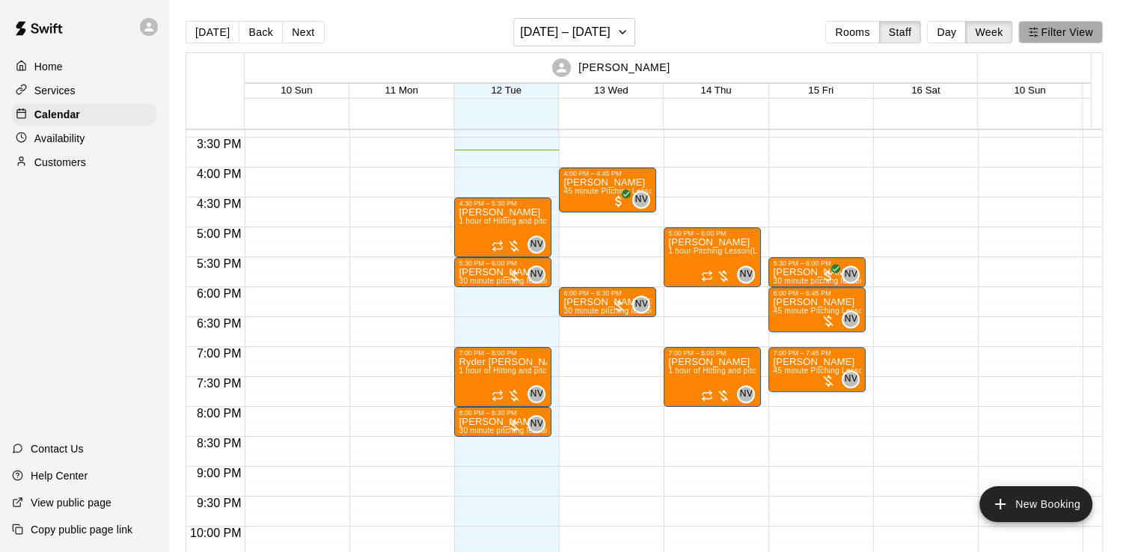
click at [1065, 34] on button "Filter View" at bounding box center [1060, 32] width 84 height 22
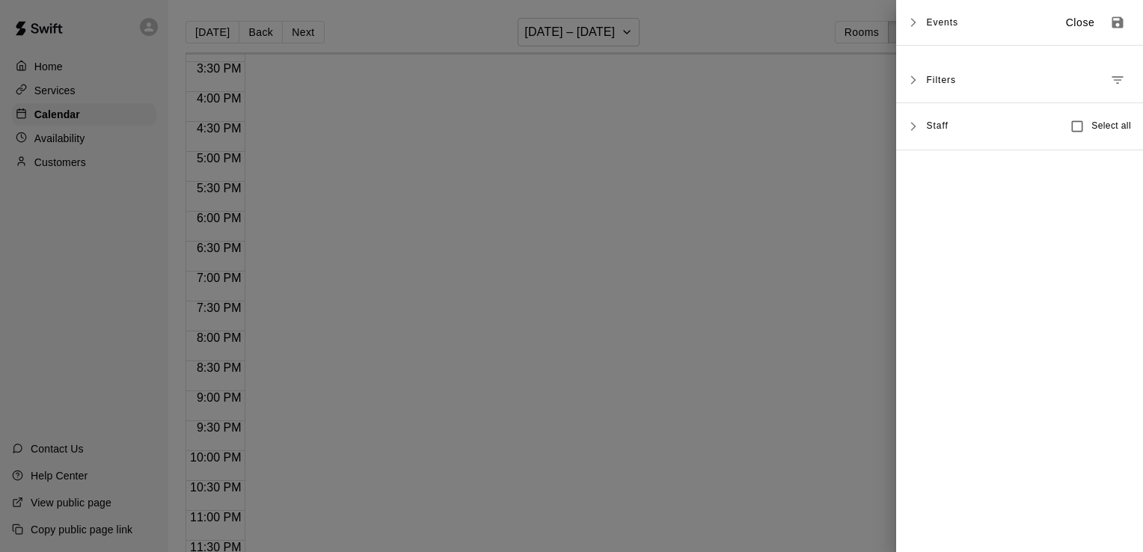
click at [946, 127] on span "Staff" at bounding box center [937, 125] width 22 height 12
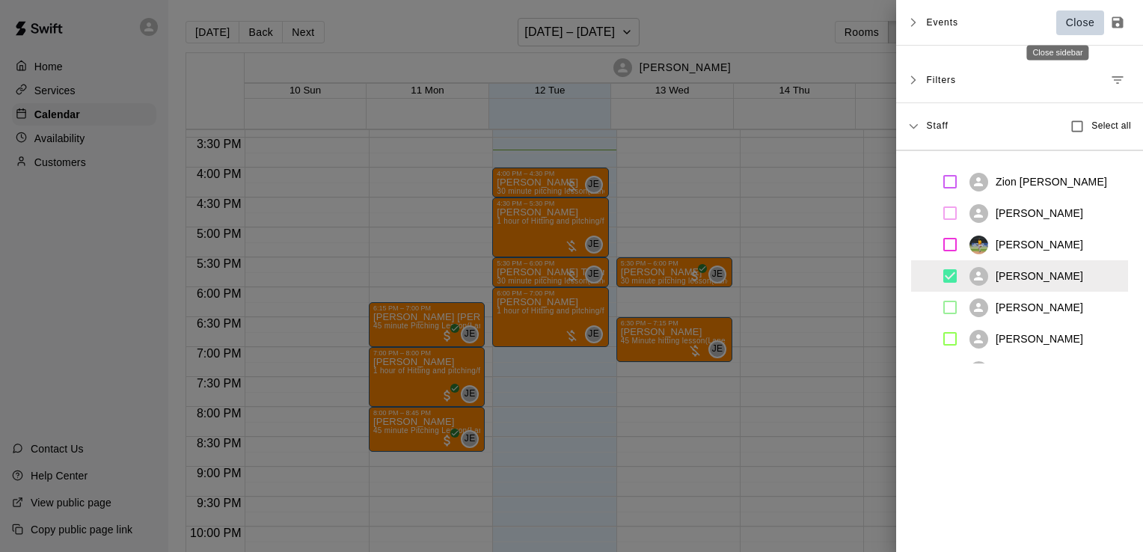
click at [1066, 16] on p "Close" at bounding box center [1080, 23] width 29 height 16
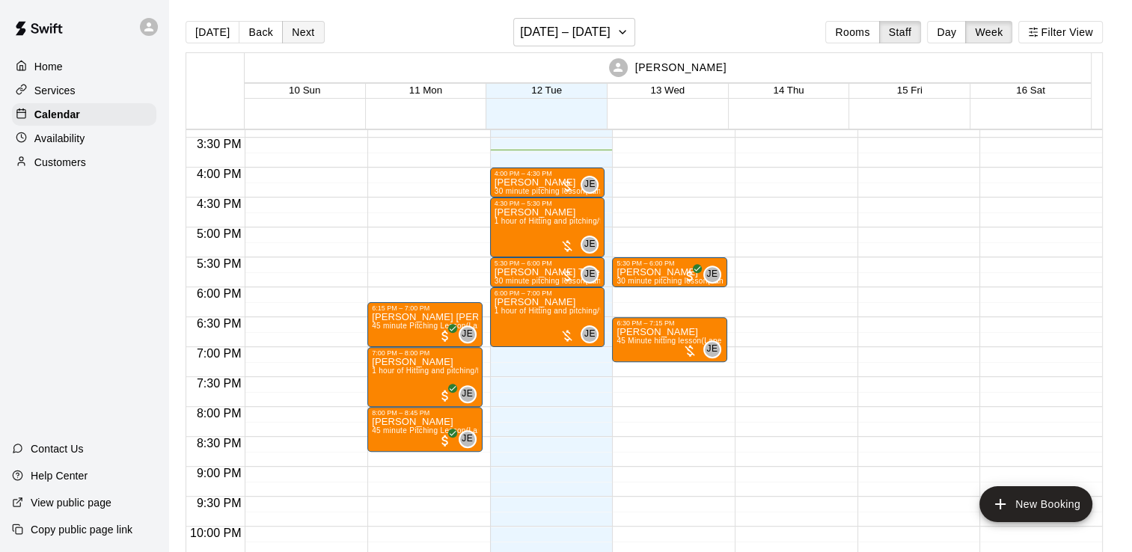
click at [311, 40] on button "Next" at bounding box center [303, 32] width 42 height 22
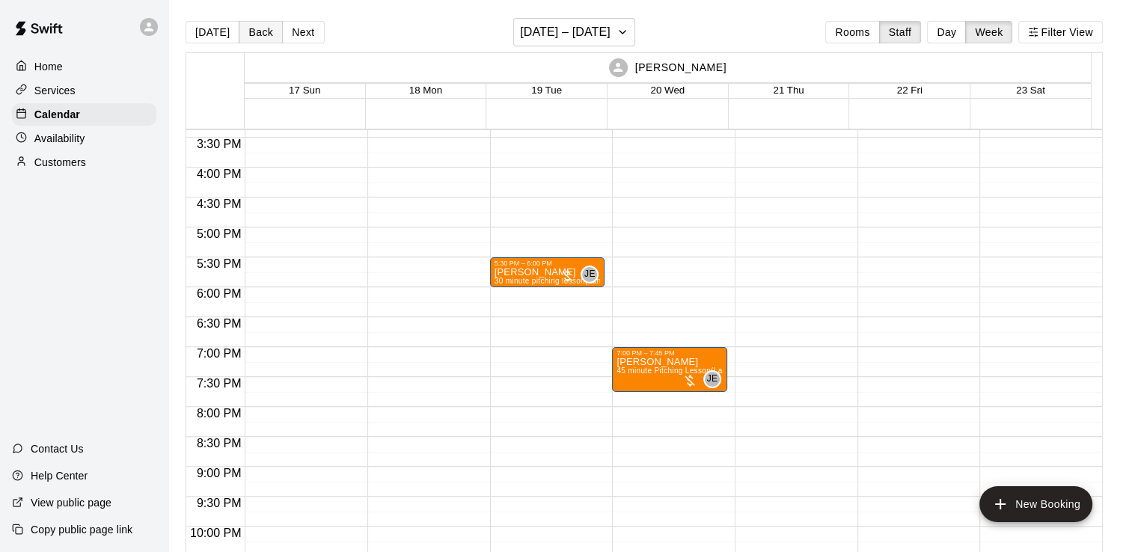
click at [241, 29] on button "Back" at bounding box center [261, 32] width 44 height 22
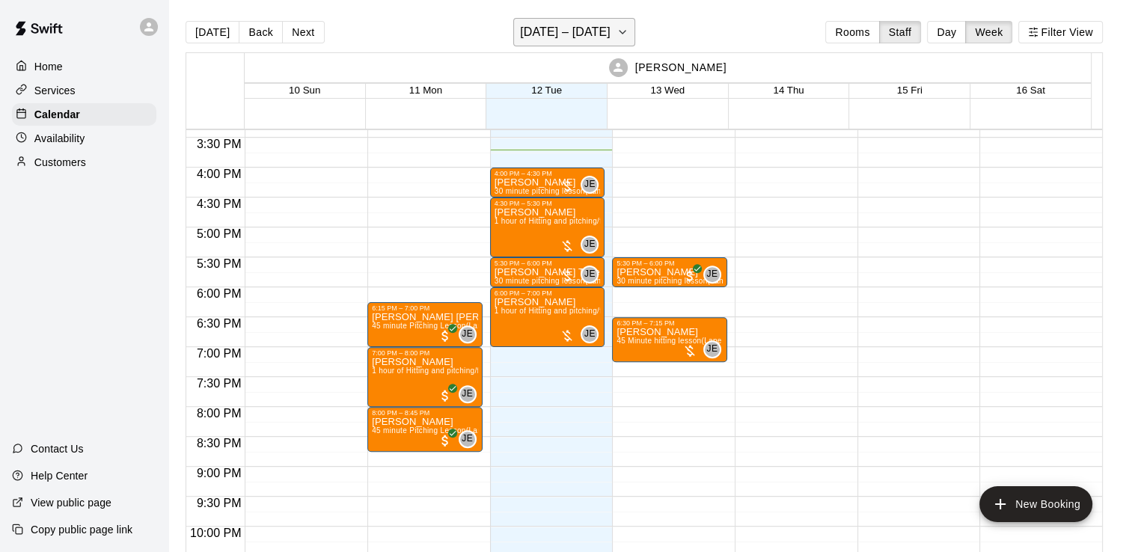
click at [572, 36] on h6 "[DATE] – [DATE]" at bounding box center [565, 32] width 91 height 21
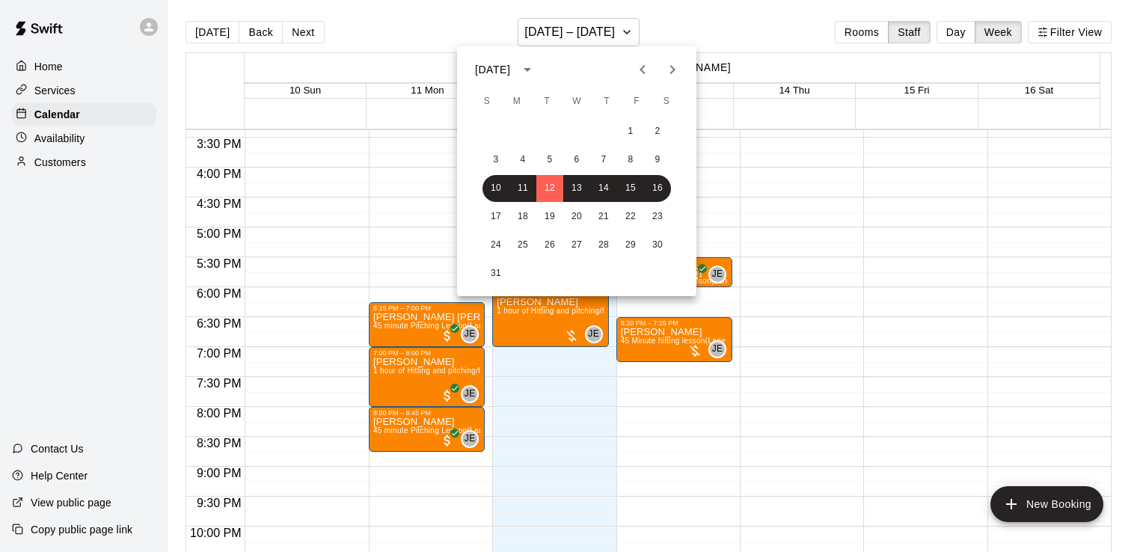
click at [1043, 37] on div at bounding box center [571, 276] width 1143 height 552
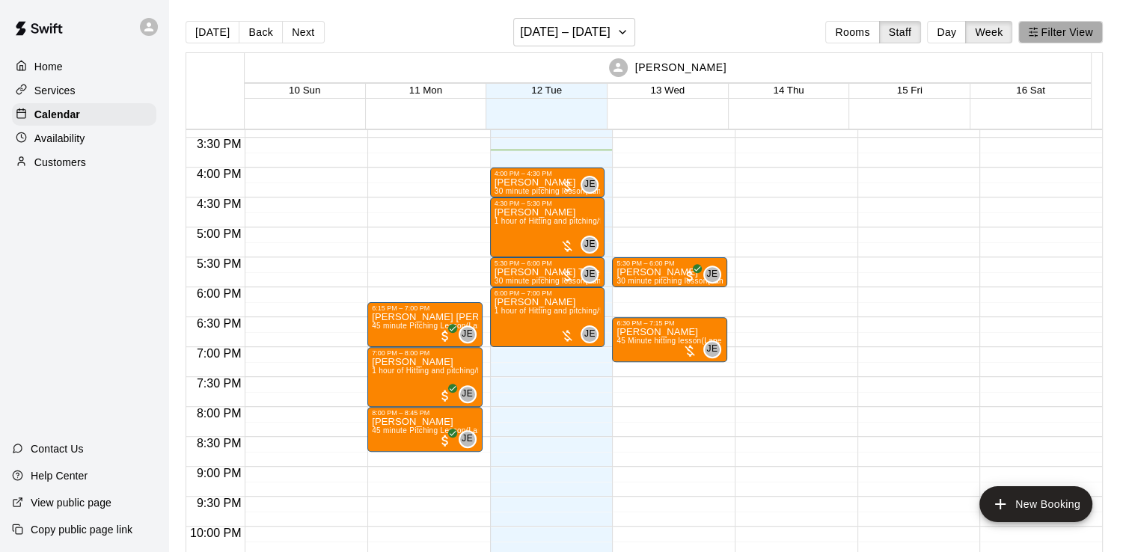
click at [1038, 37] on icon "button" at bounding box center [1033, 32] width 10 height 10
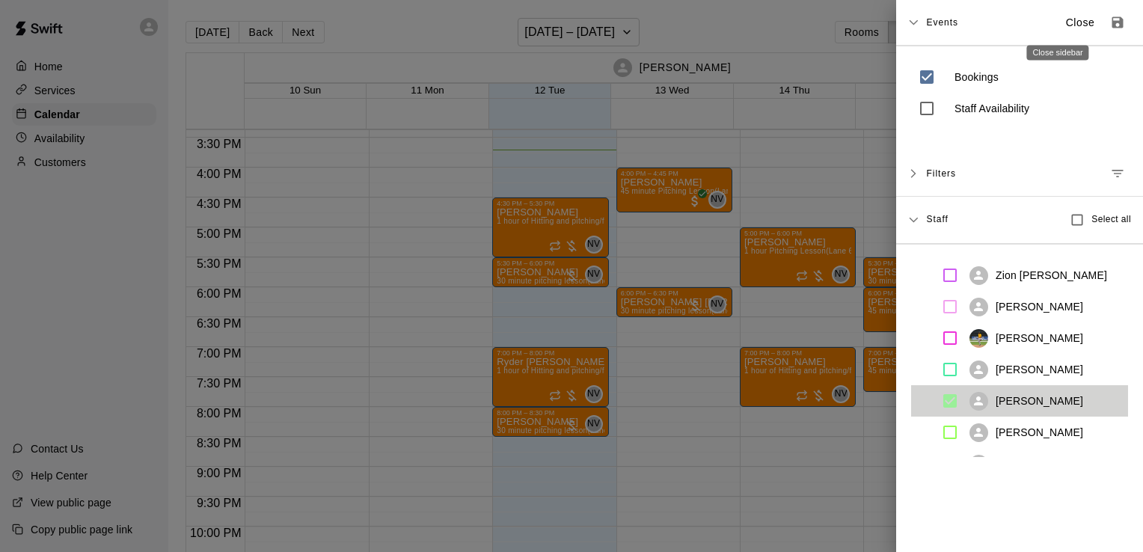
click at [1066, 26] on p "Close" at bounding box center [1080, 23] width 29 height 16
